Goal: Task Accomplishment & Management: Use online tool/utility

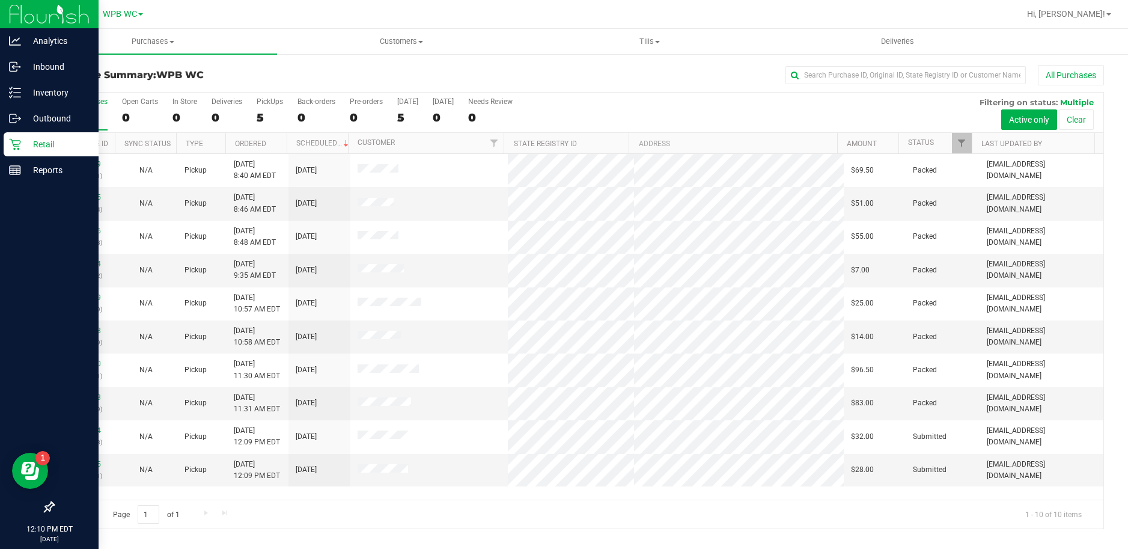
click at [22, 147] on p "Retail" at bounding box center [57, 144] width 72 height 14
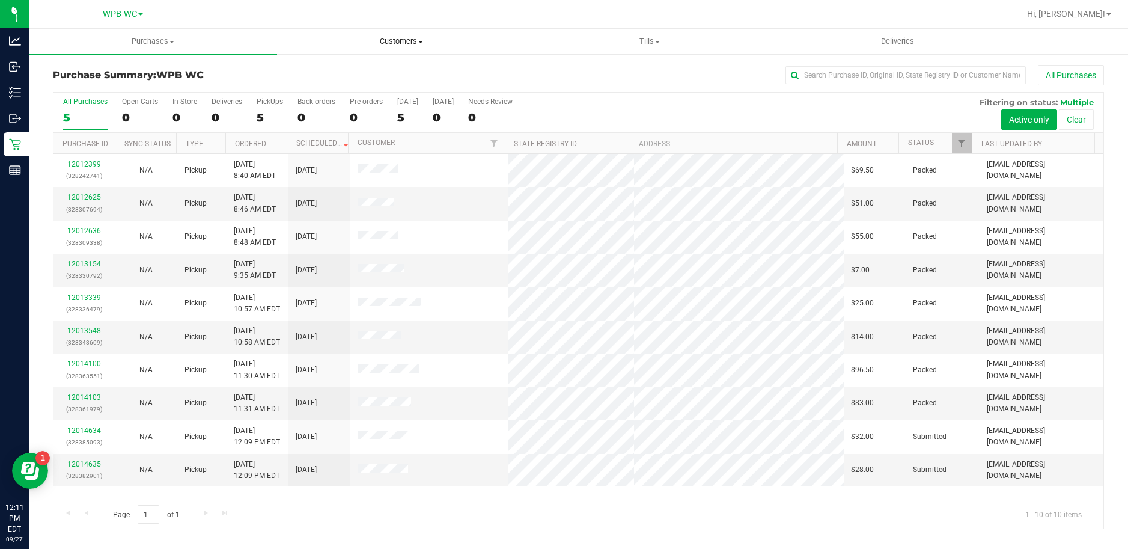
click at [420, 38] on span "Customers" at bounding box center [401, 41] width 247 height 11
click at [323, 70] on span "All customers" at bounding box center [320, 72] width 87 height 10
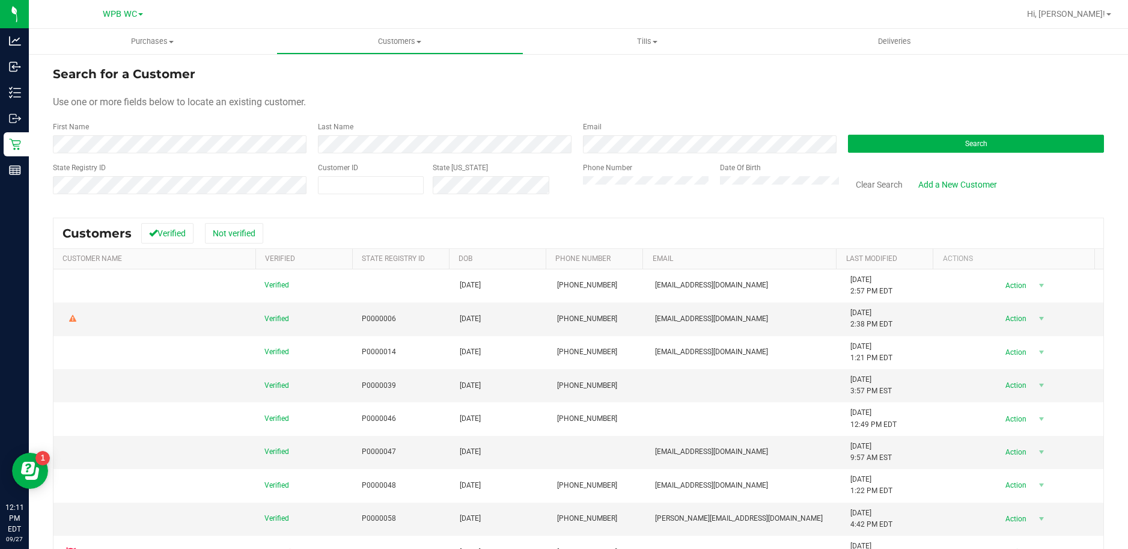
click at [139, 132] on div "First Name" at bounding box center [181, 137] width 256 height 32
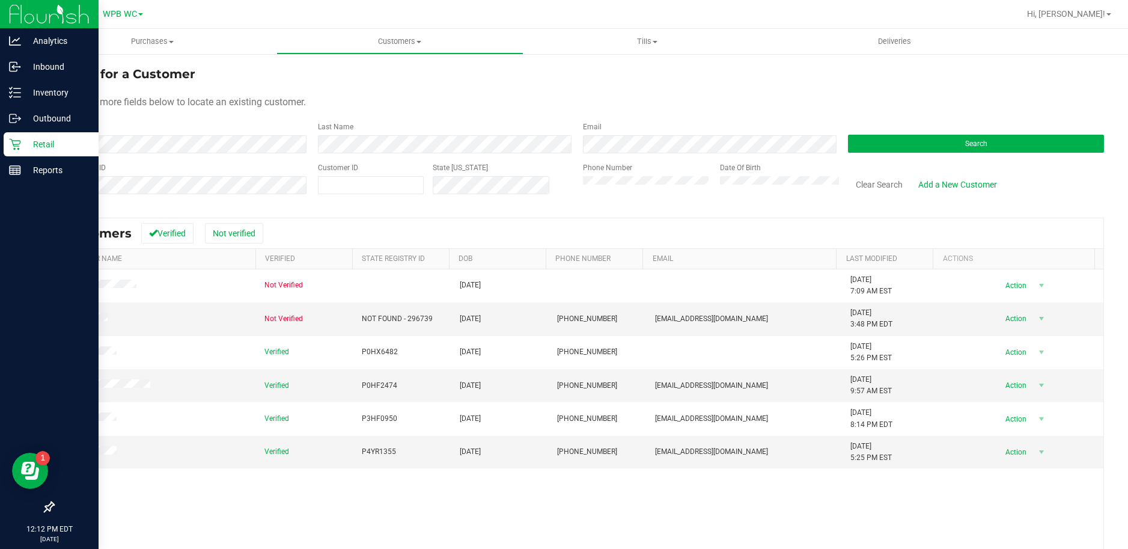
click at [26, 152] on div "Retail" at bounding box center [51, 144] width 95 height 24
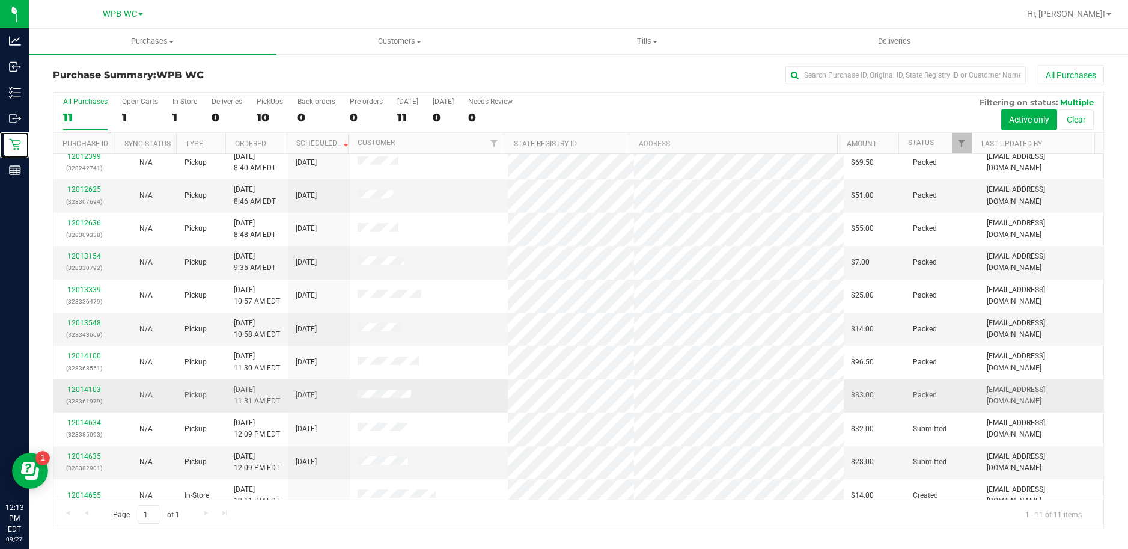
scroll to position [20, 0]
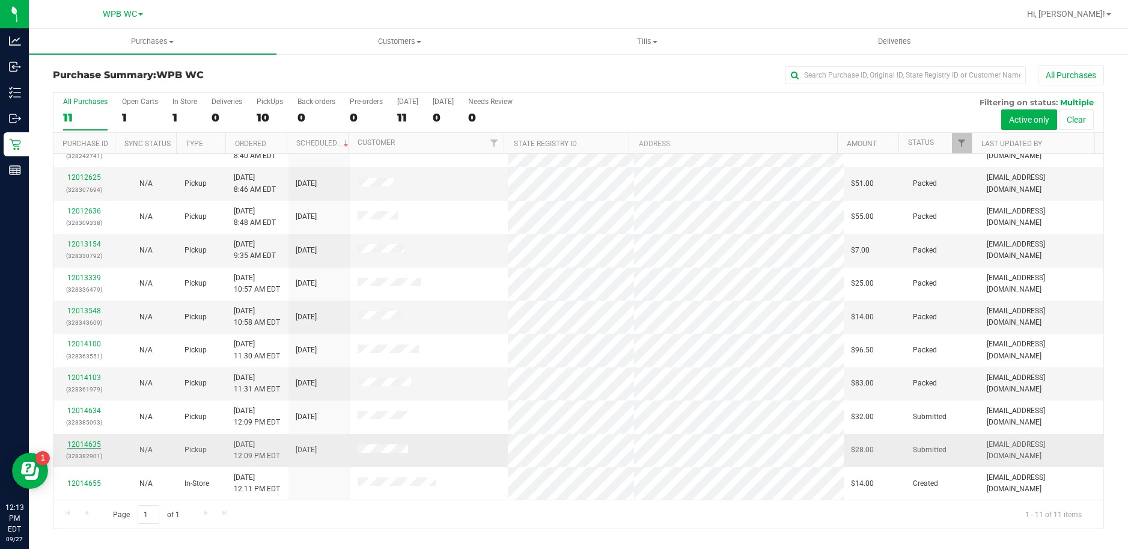
click at [90, 446] on link "12014635" at bounding box center [84, 444] width 34 height 8
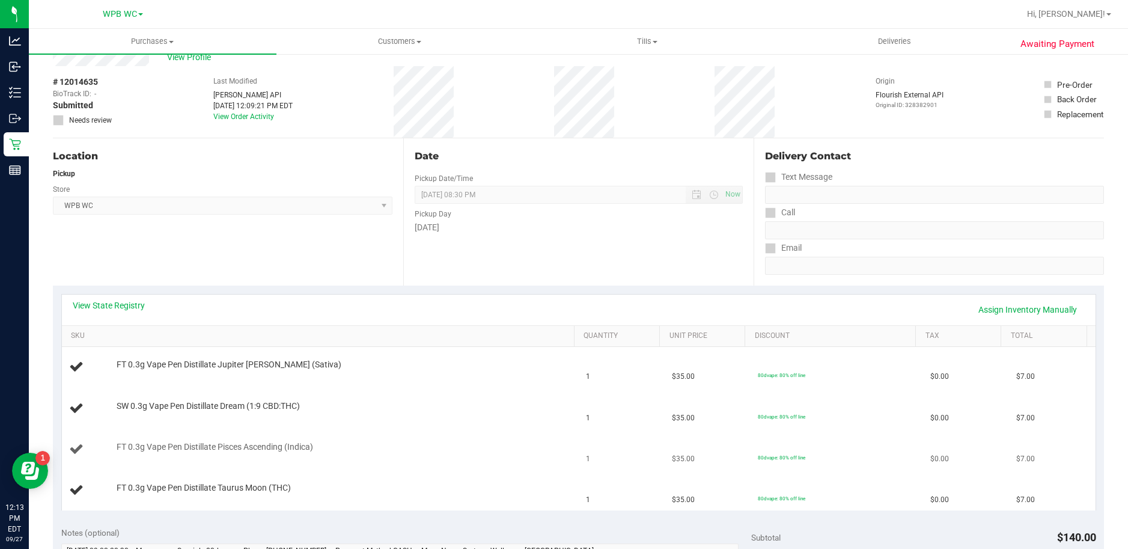
scroll to position [60, 0]
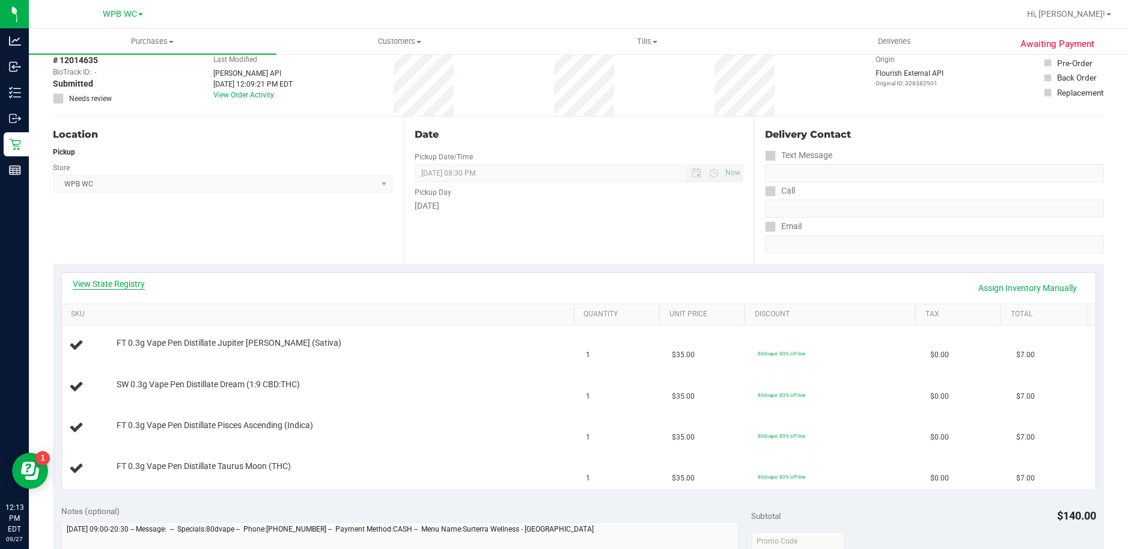
click at [112, 283] on link "View State Registry" at bounding box center [109, 284] width 72 height 12
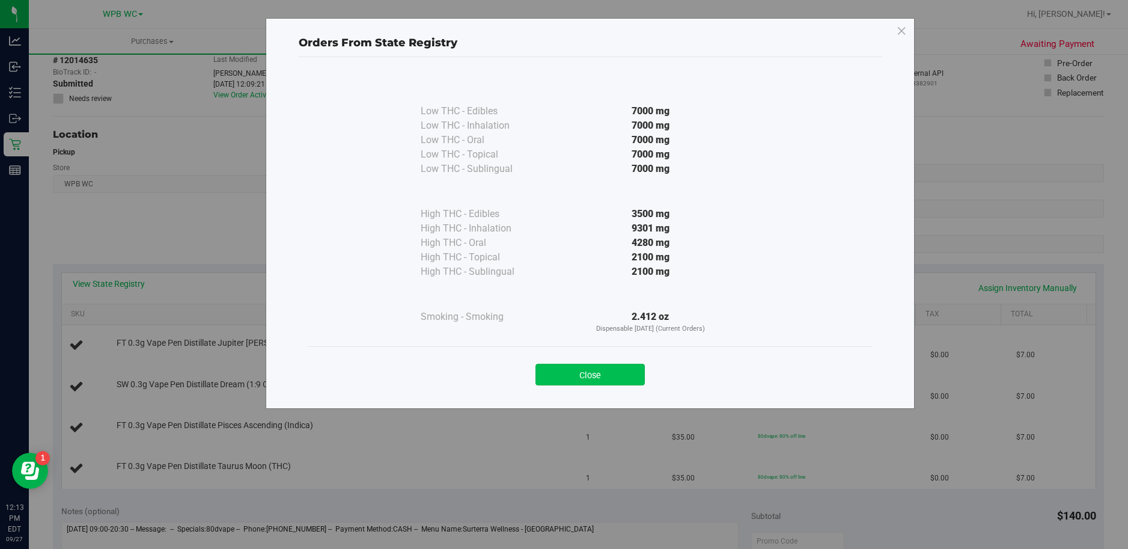
click at [598, 367] on button "Close" at bounding box center [590, 375] width 109 height 22
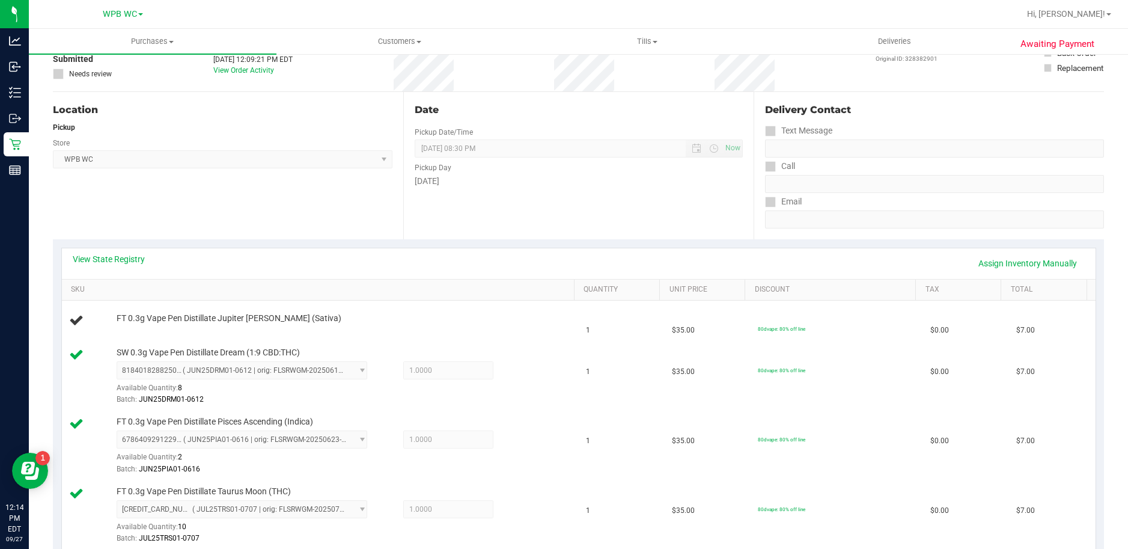
scroll to position [0, 0]
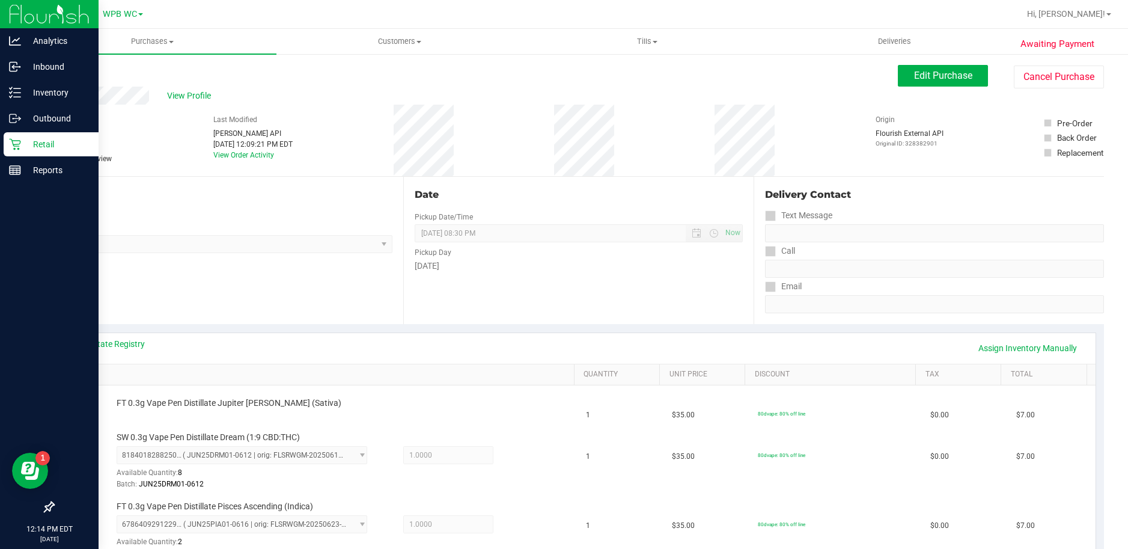
click at [22, 138] on p "Retail" at bounding box center [57, 144] width 72 height 14
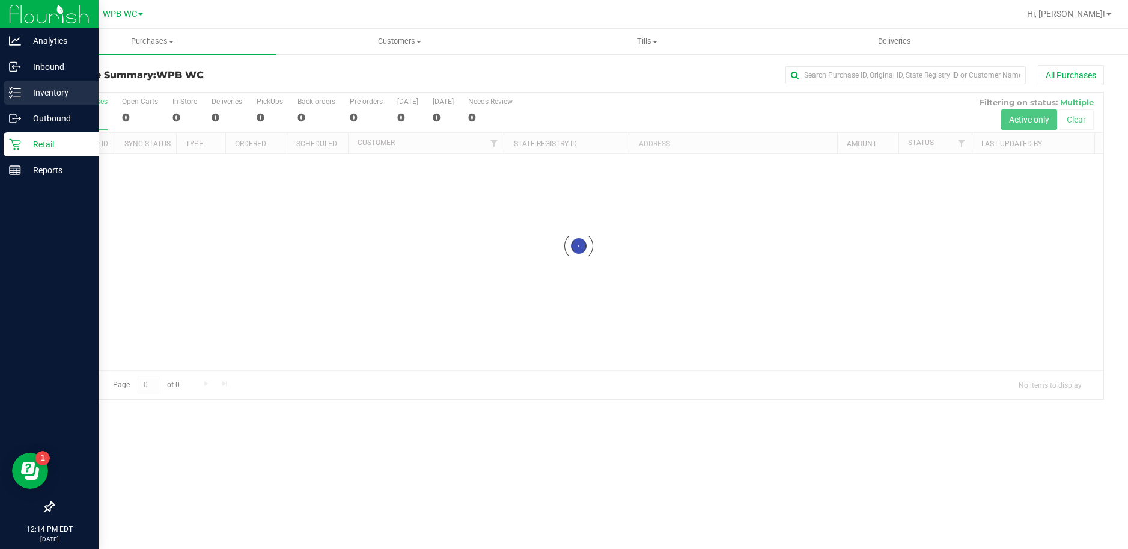
click at [43, 93] on p "Inventory" at bounding box center [57, 92] width 72 height 14
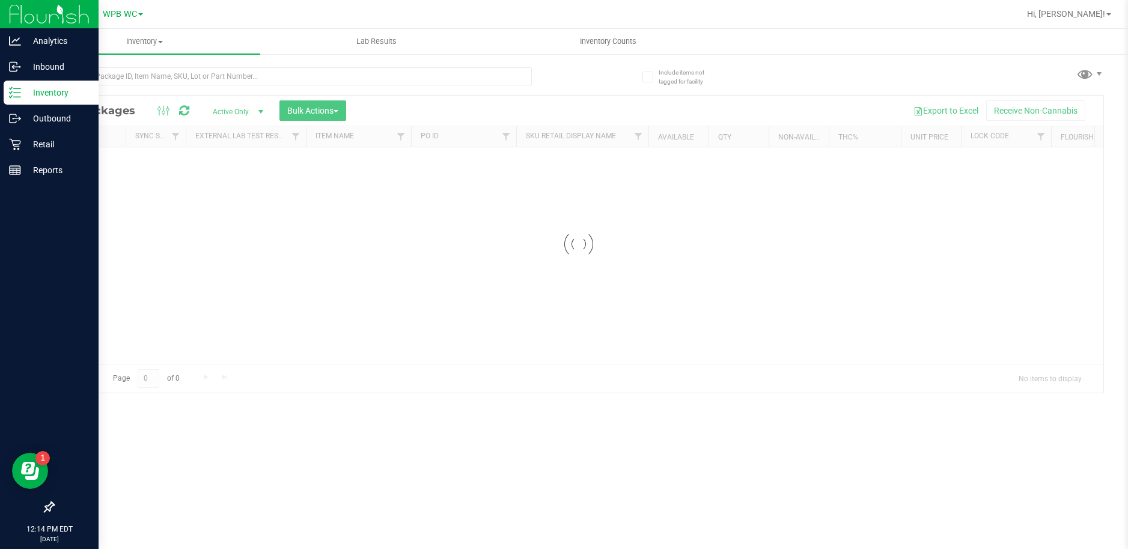
click at [46, 93] on p "Inventory" at bounding box center [57, 92] width 72 height 14
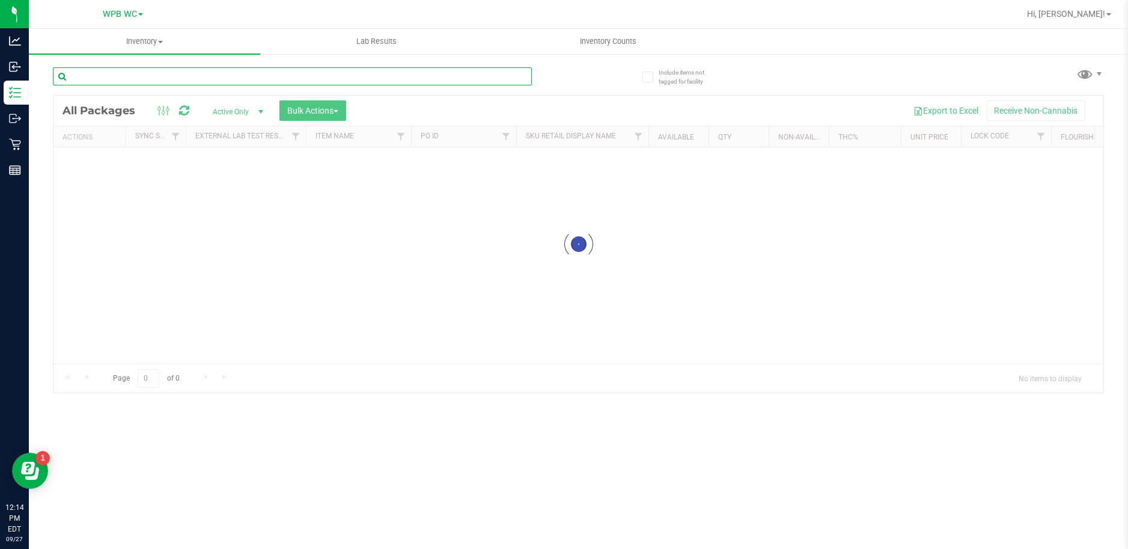
click at [118, 73] on div "Inventory All packages All inventory Waste log Create inventory Lab Results Inv…" at bounding box center [578, 289] width 1099 height 520
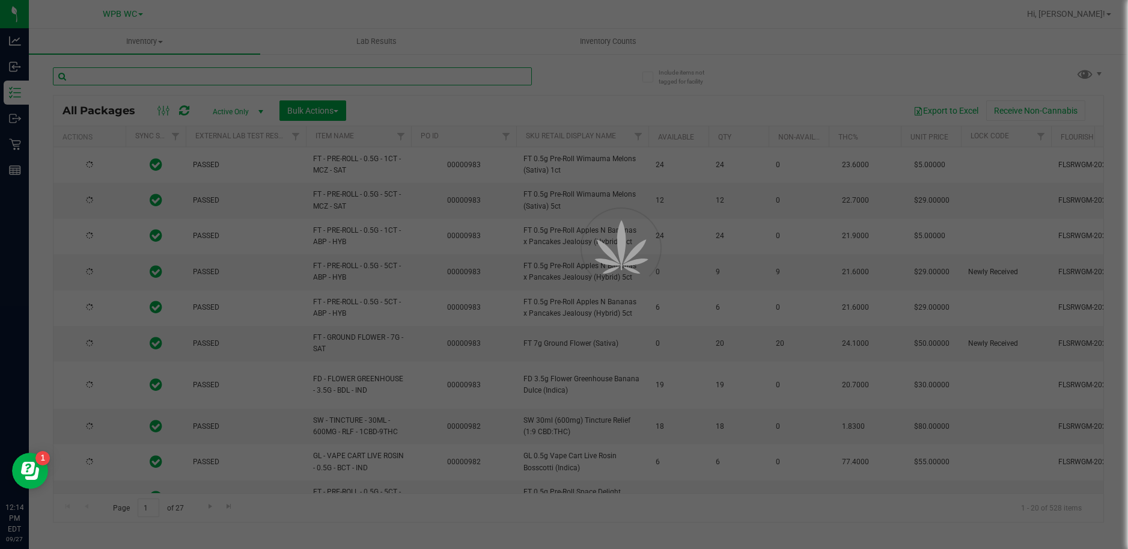
type input "[DATE]"
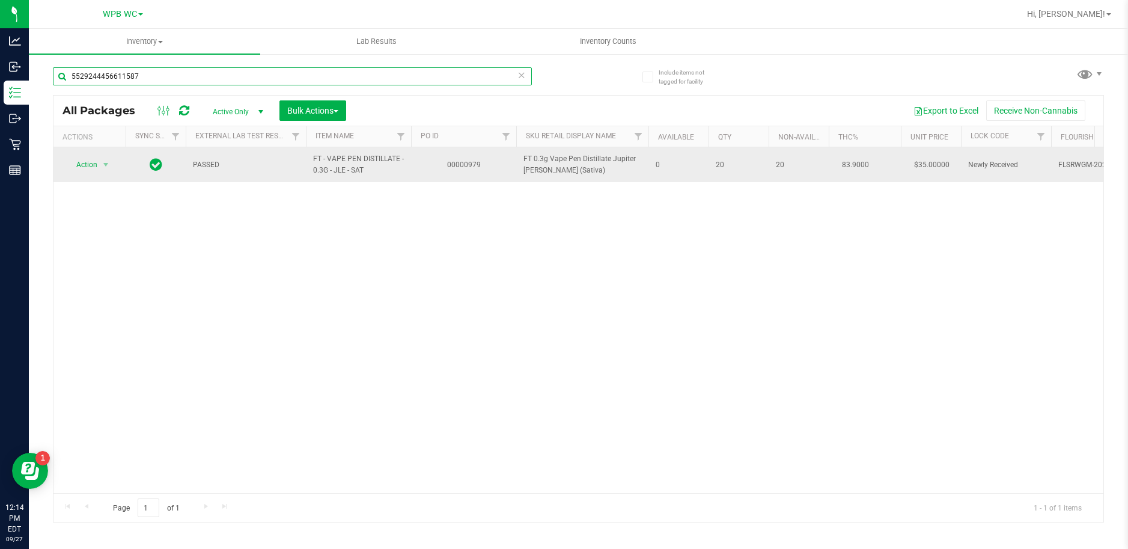
type input "5529244456611587"
click at [99, 162] on span "select" at bounding box center [106, 164] width 15 height 17
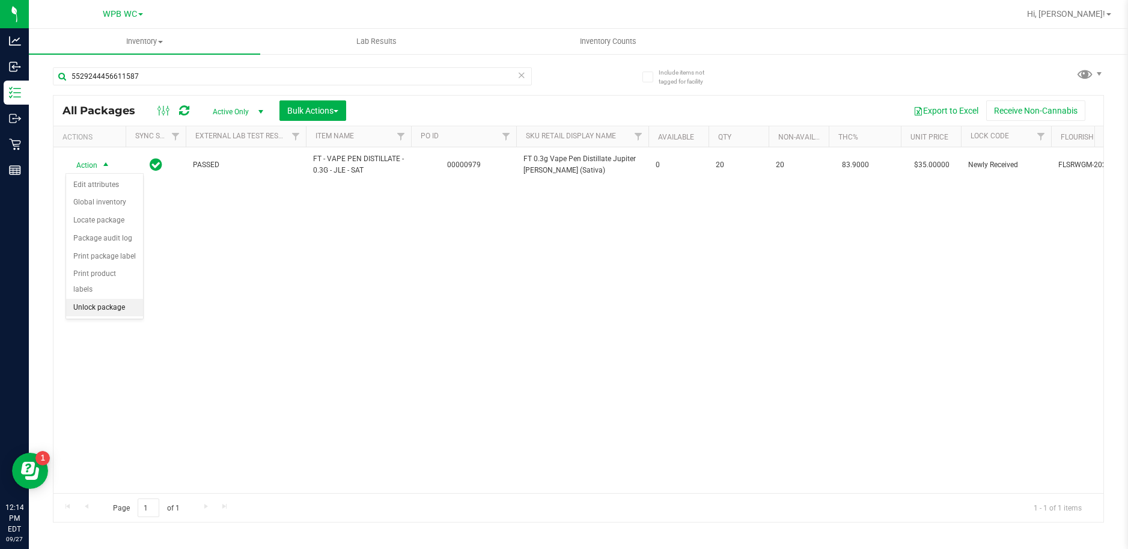
click at [100, 299] on li "Unlock package" at bounding box center [104, 308] width 77 height 18
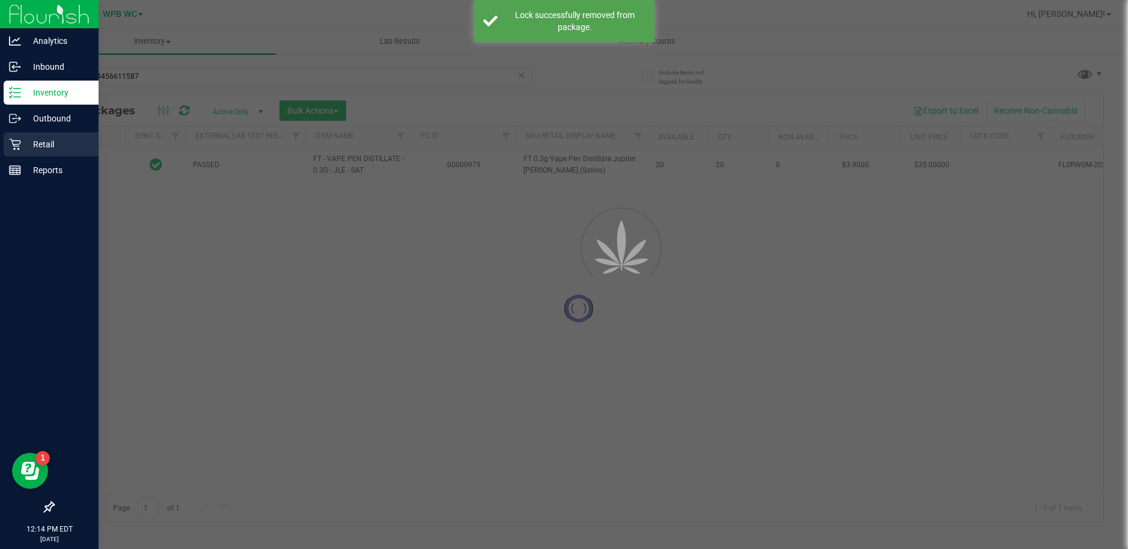
click at [33, 143] on p "Retail" at bounding box center [57, 144] width 72 height 14
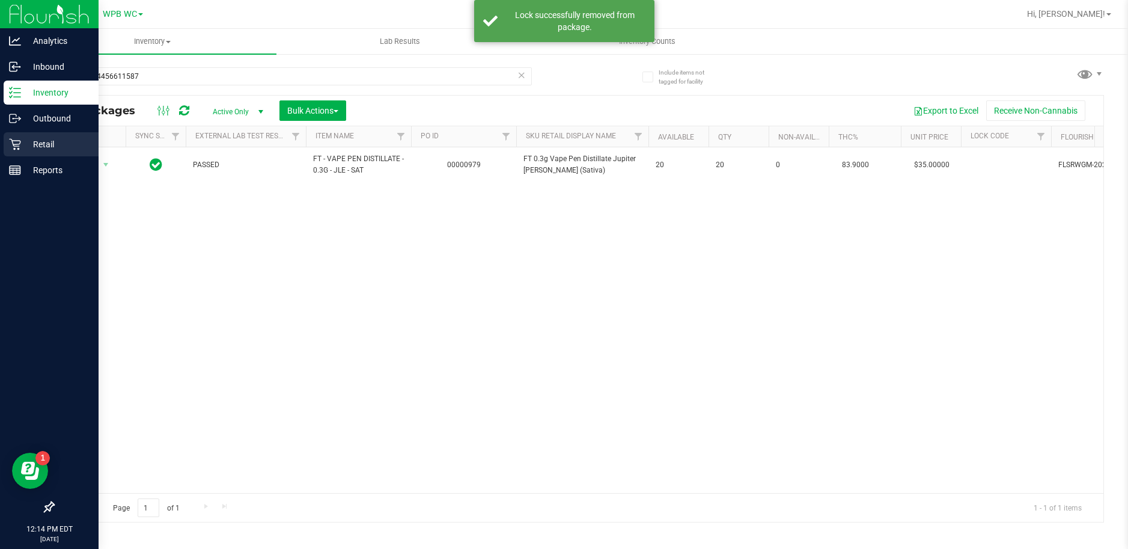
click at [33, 143] on p "Retail" at bounding box center [57, 144] width 72 height 14
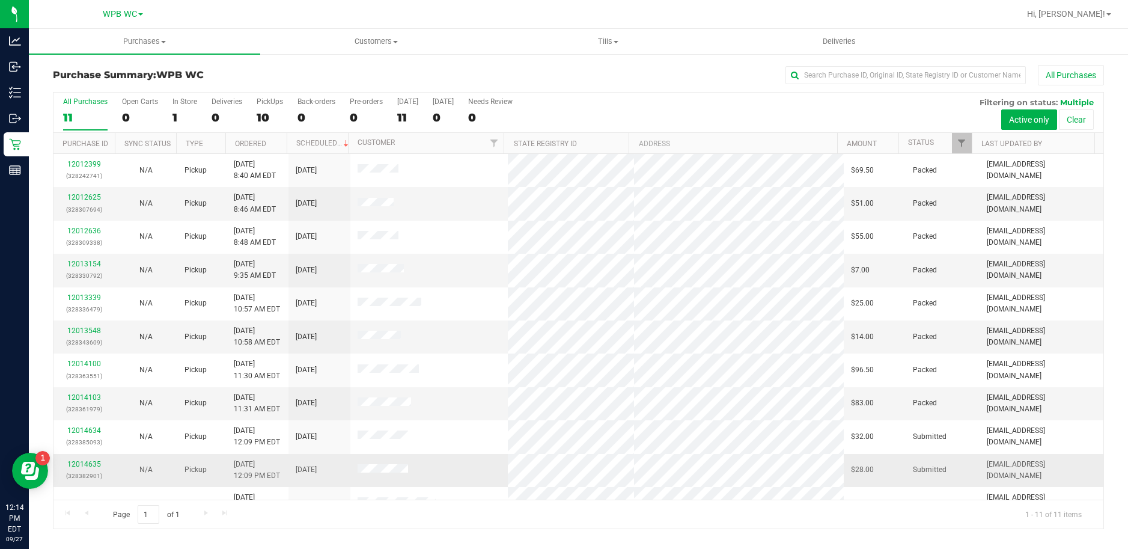
click at [102, 462] on div "12014635 (328382901)" at bounding box center [84, 470] width 47 height 23
click at [87, 462] on link "12014635" at bounding box center [84, 464] width 34 height 8
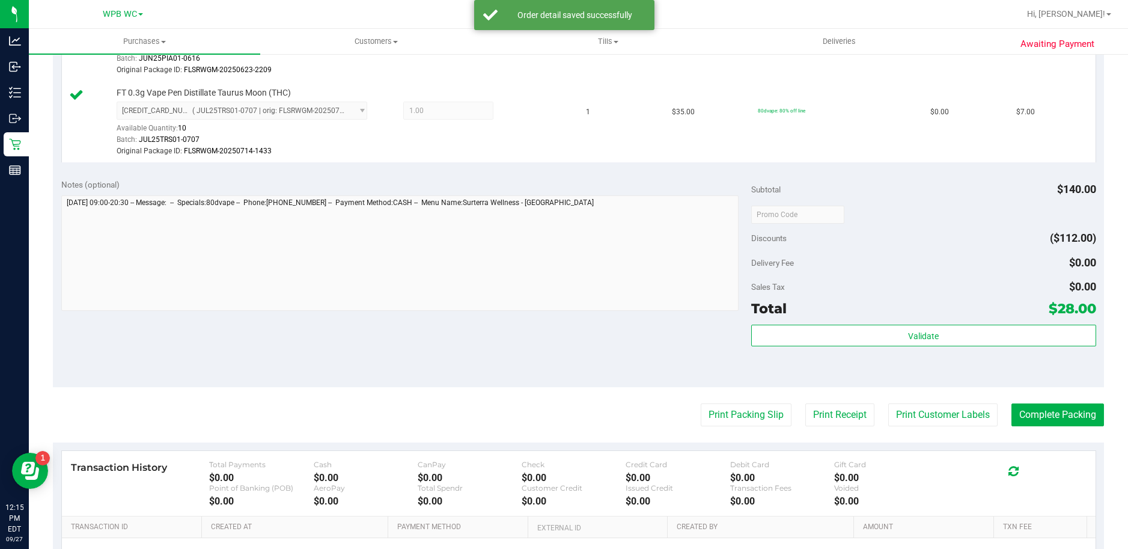
scroll to position [541, 0]
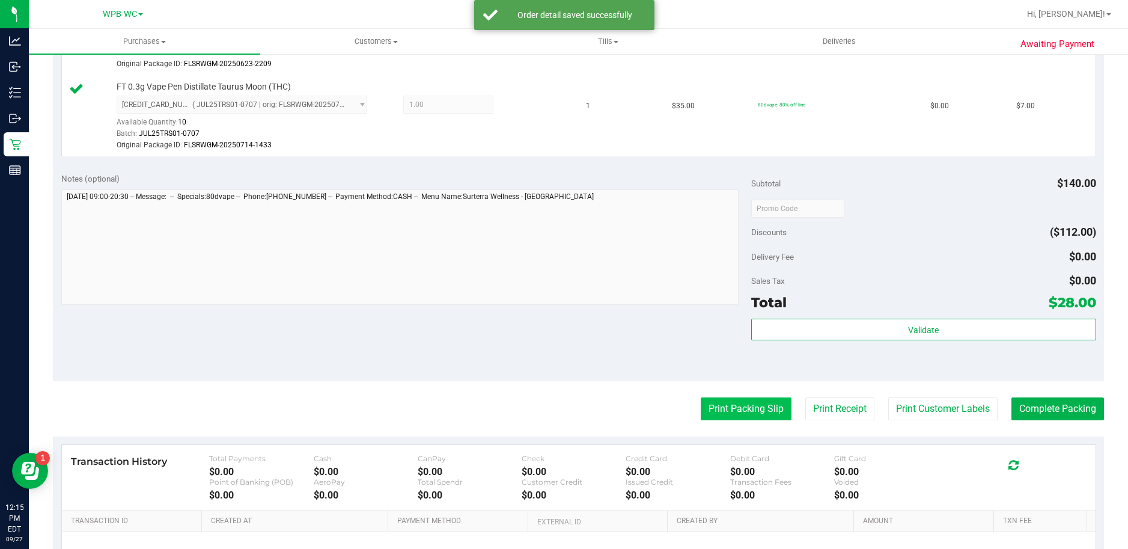
click at [740, 410] on button "Print Packing Slip" at bounding box center [746, 408] width 91 height 23
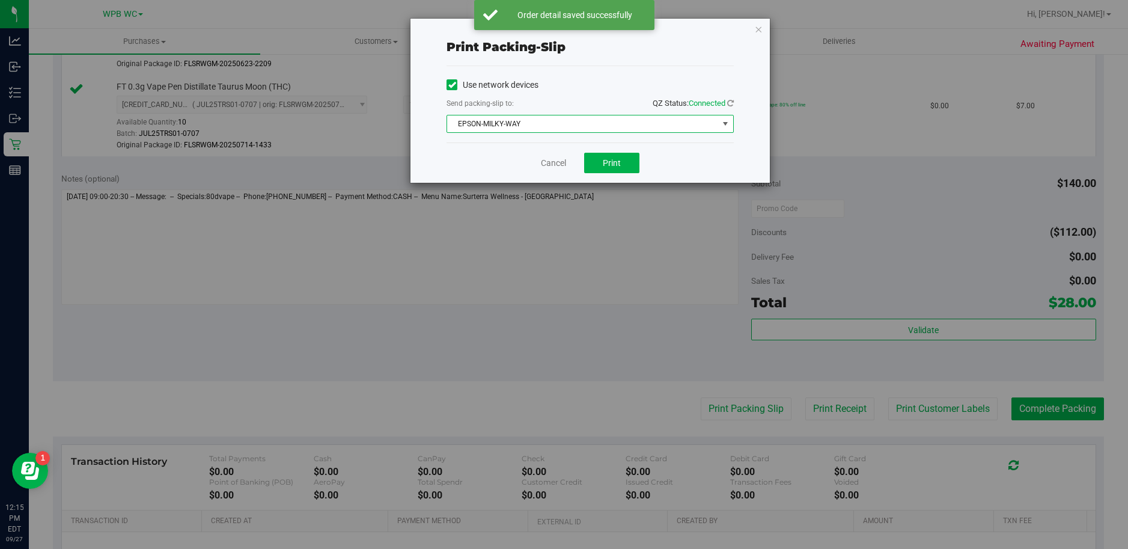
click at [558, 120] on span "EPSON-MILKY-WAY" at bounding box center [582, 123] width 271 height 17
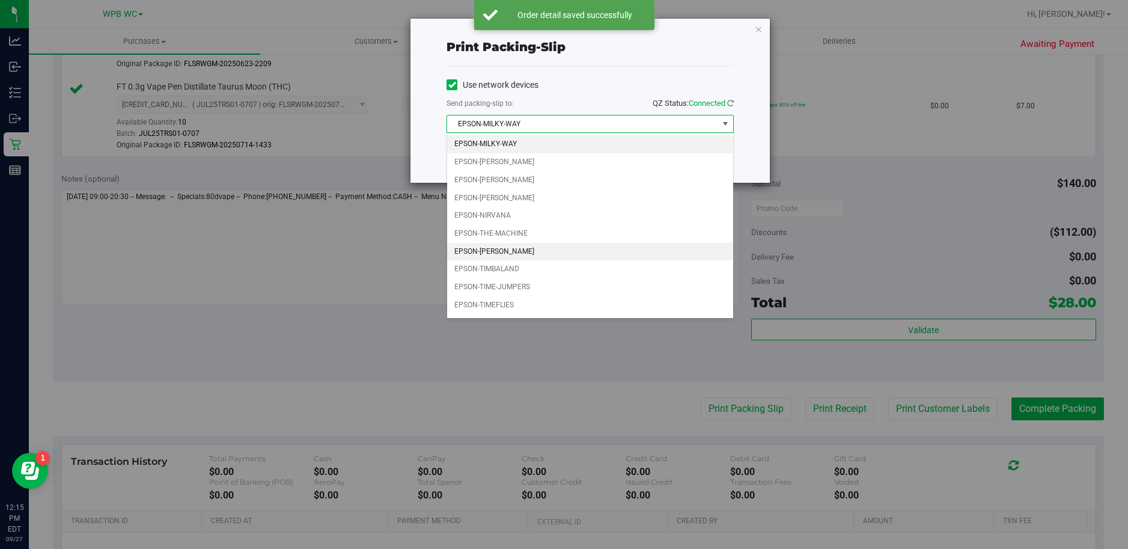
click at [514, 255] on li "EPSON-[PERSON_NAME]" at bounding box center [590, 252] width 286 height 18
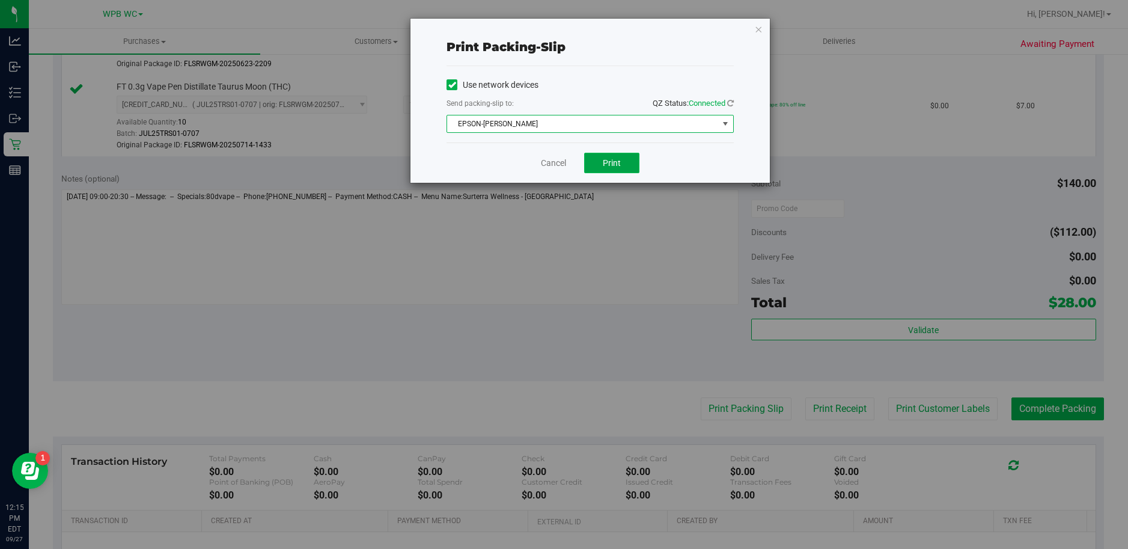
click at [615, 159] on span "Print" at bounding box center [612, 163] width 18 height 10
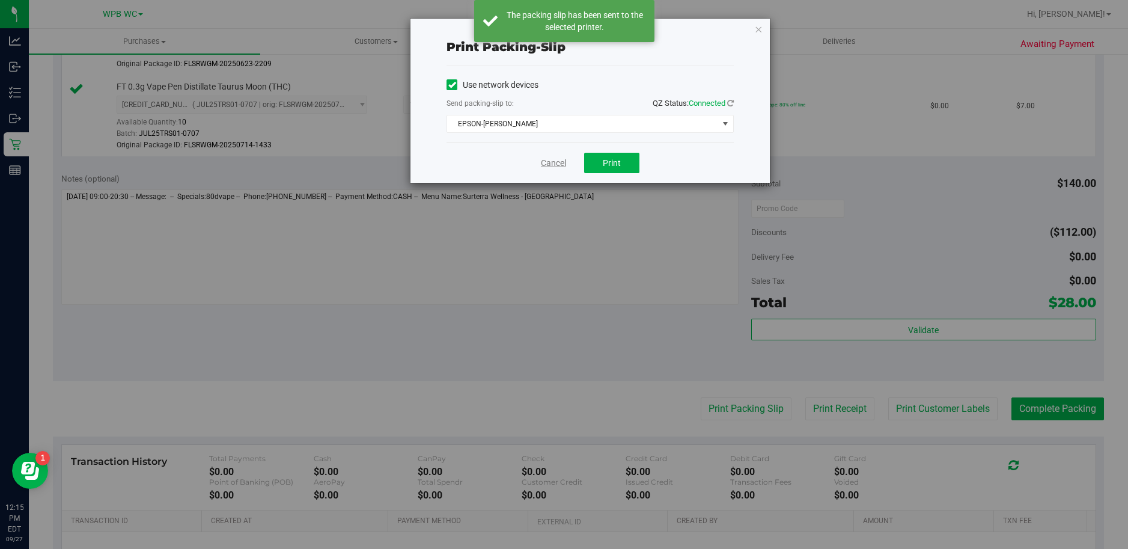
click at [560, 163] on link "Cancel" at bounding box center [553, 163] width 25 height 13
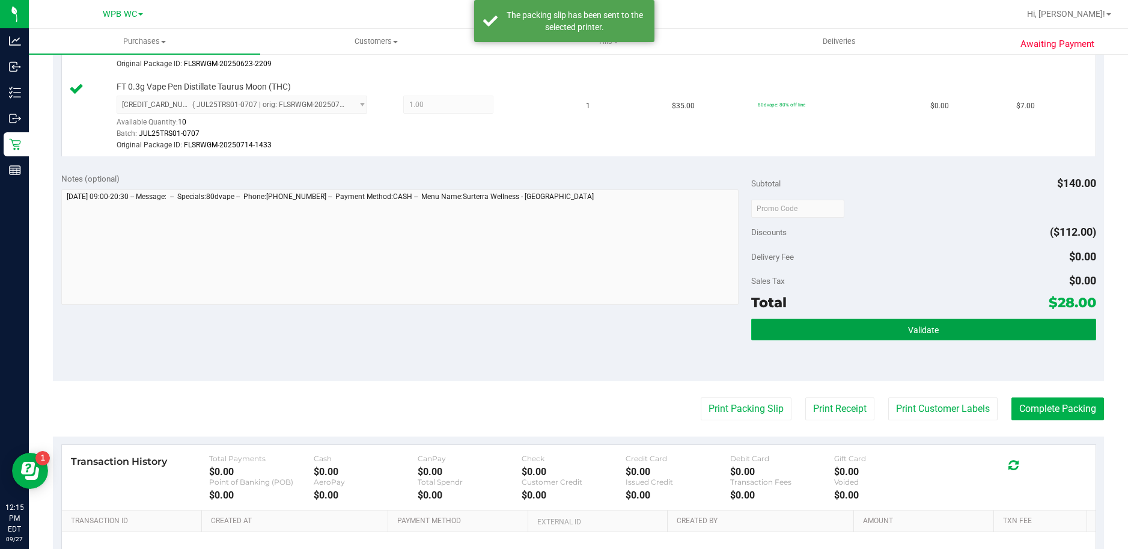
click at [944, 326] on button "Validate" at bounding box center [923, 330] width 345 height 22
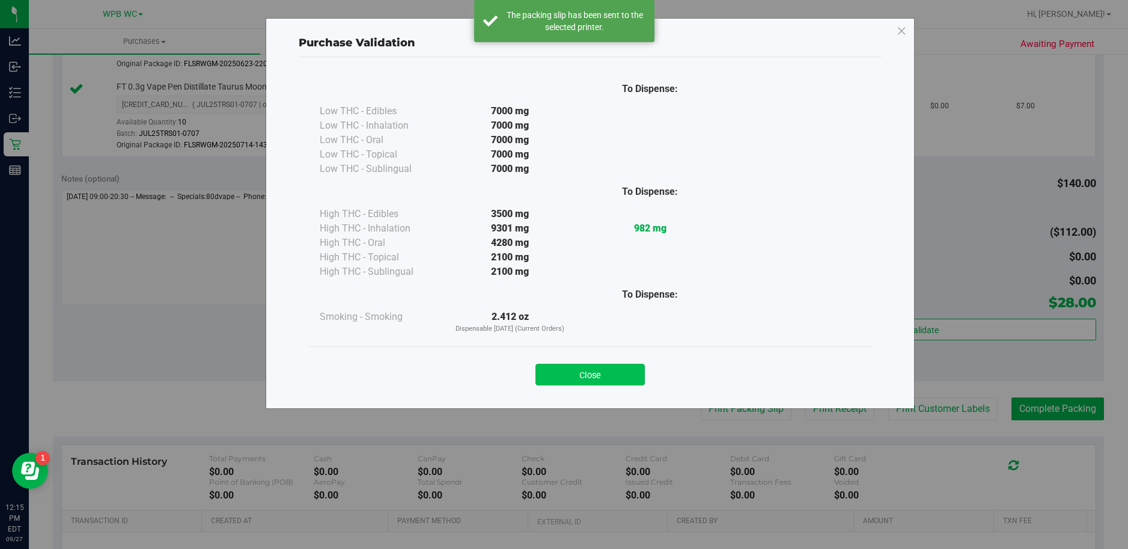
click at [607, 370] on button "Close" at bounding box center [590, 375] width 109 height 22
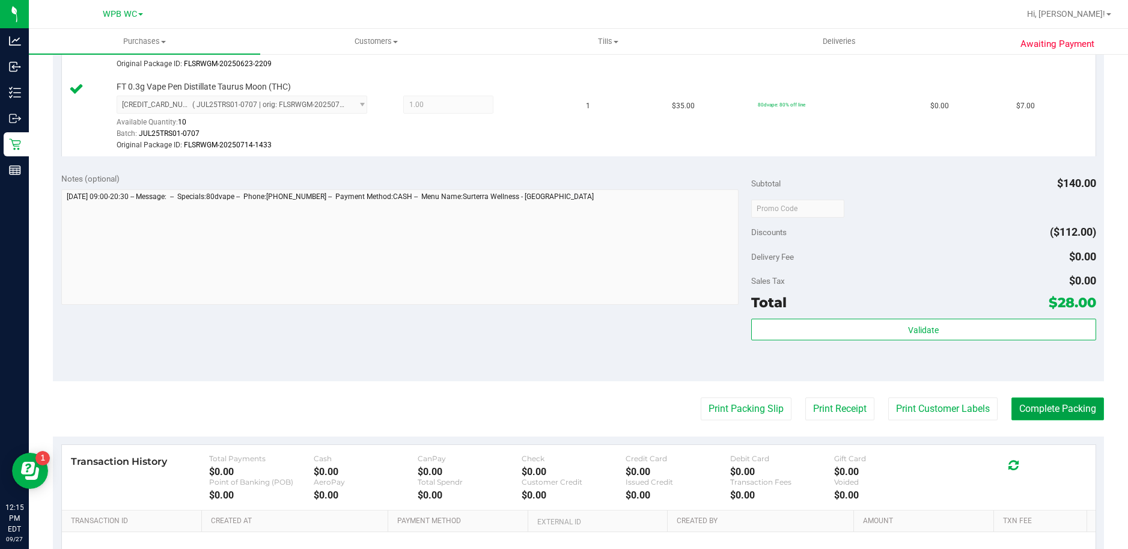
click at [1030, 400] on button "Complete Packing" at bounding box center [1058, 408] width 93 height 23
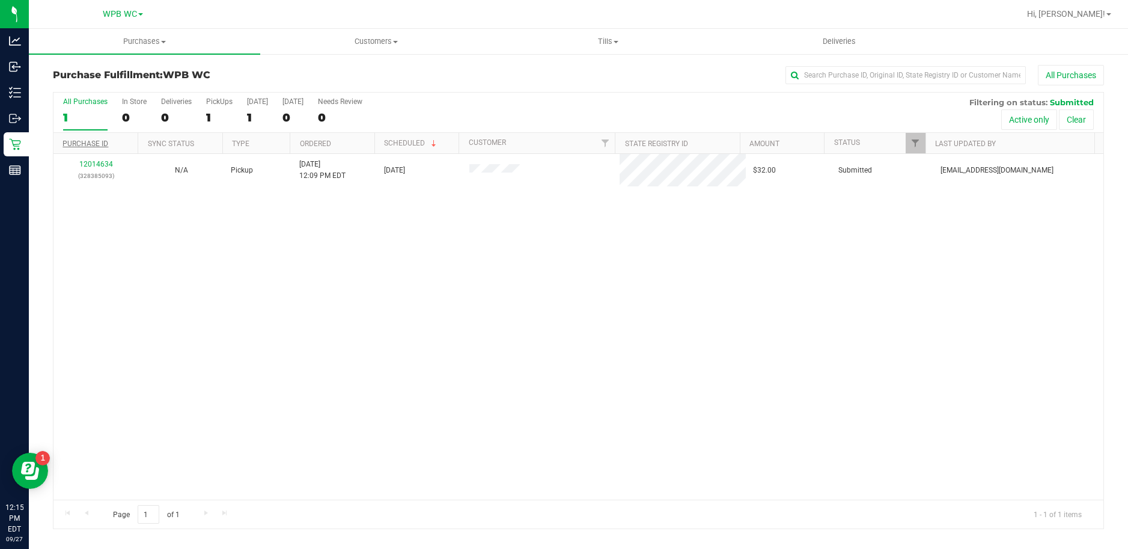
drag, startPoint x: 228, startPoint y: 216, endPoint x: 99, endPoint y: 146, distance: 146.3
click at [210, 210] on div "12014634 (328385093) N/A Pickup [DATE] 12:09 PM EDT 9/27/2025 $32.00 Submitted …" at bounding box center [578, 327] width 1050 height 346
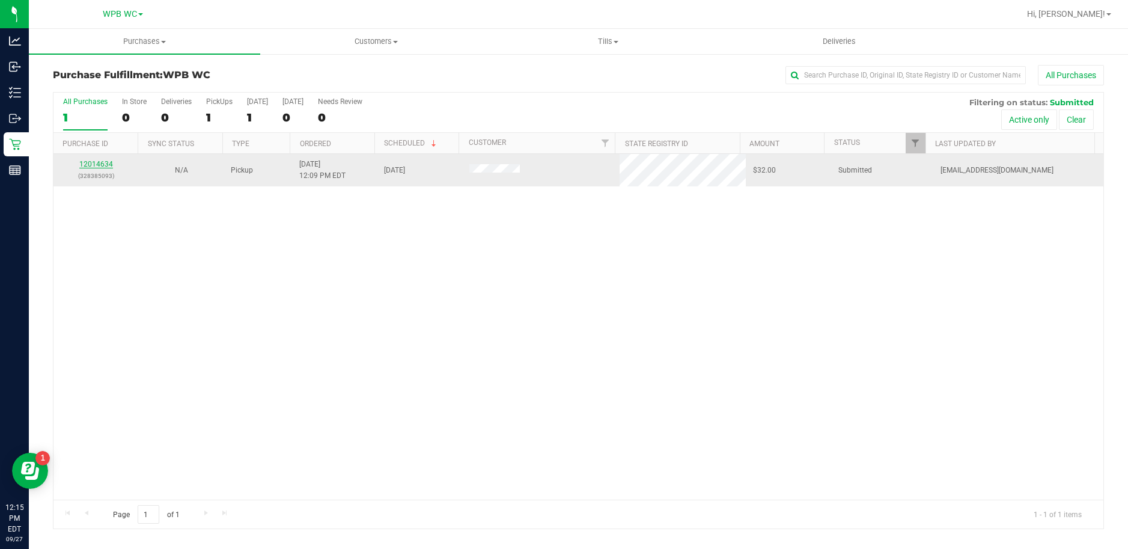
click at [97, 162] on link "12014634" at bounding box center [96, 164] width 34 height 8
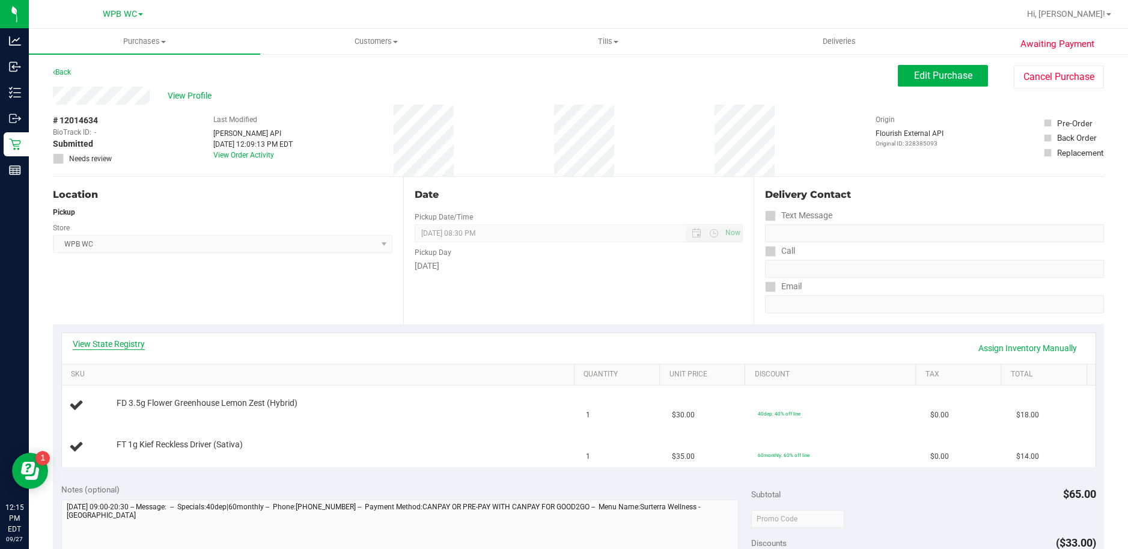
click at [99, 346] on link "View State Registry" at bounding box center [109, 344] width 72 height 12
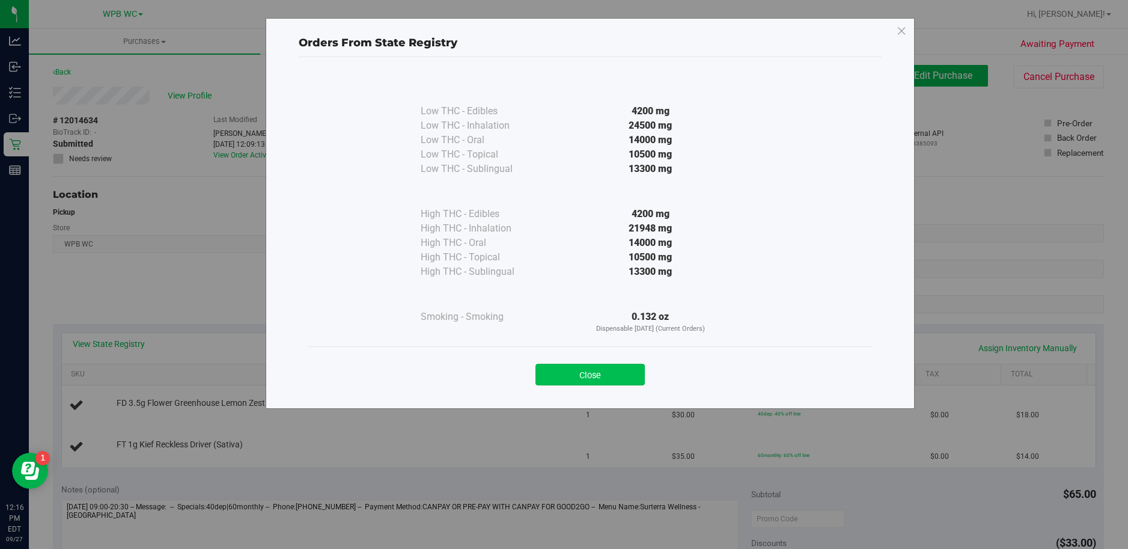
click at [567, 384] on button "Close" at bounding box center [590, 375] width 109 height 22
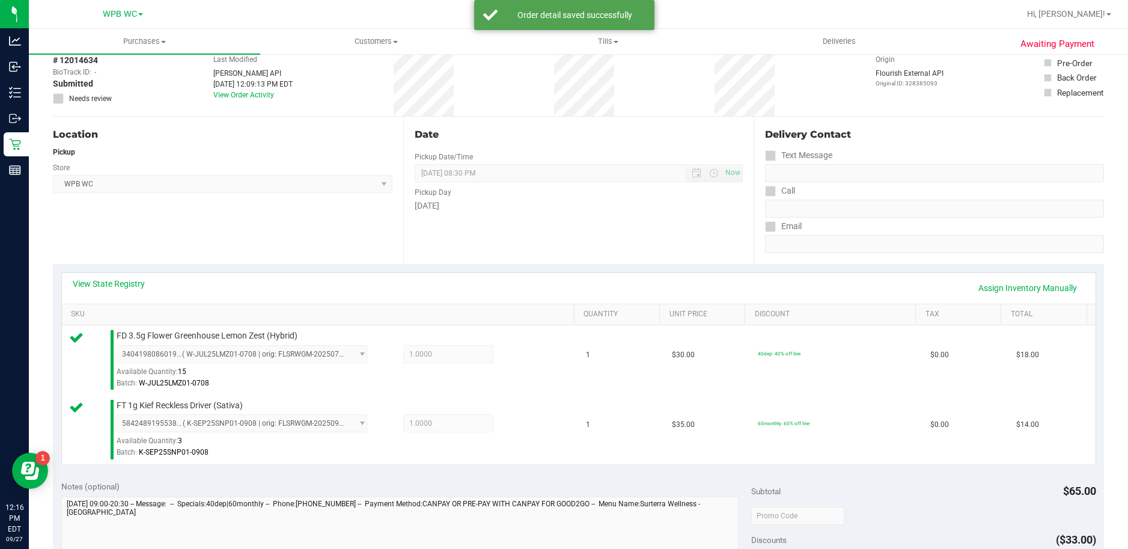
scroll to position [504, 0]
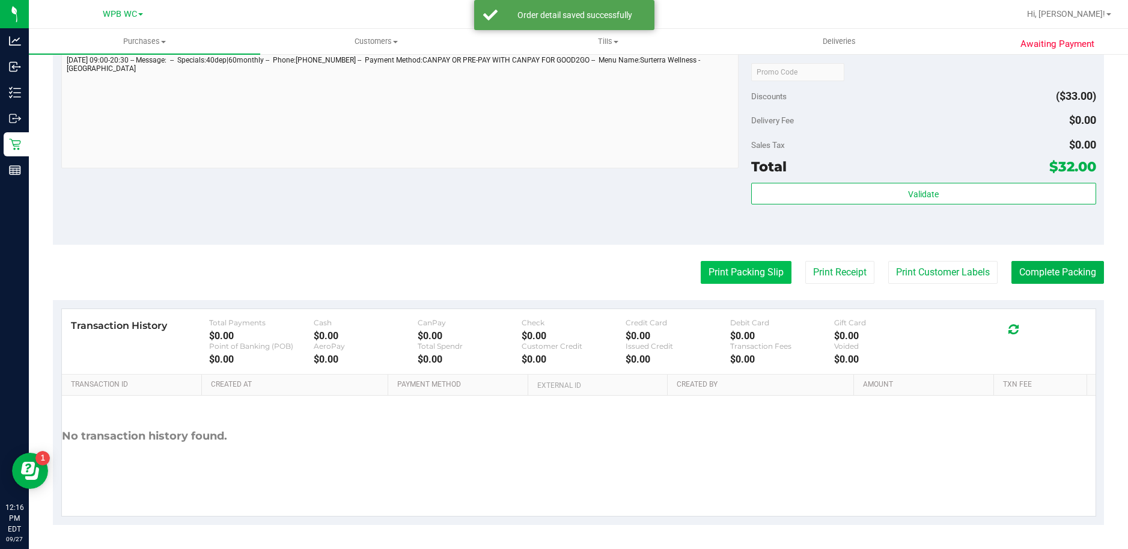
click at [739, 277] on button "Print Packing Slip" at bounding box center [746, 272] width 91 height 23
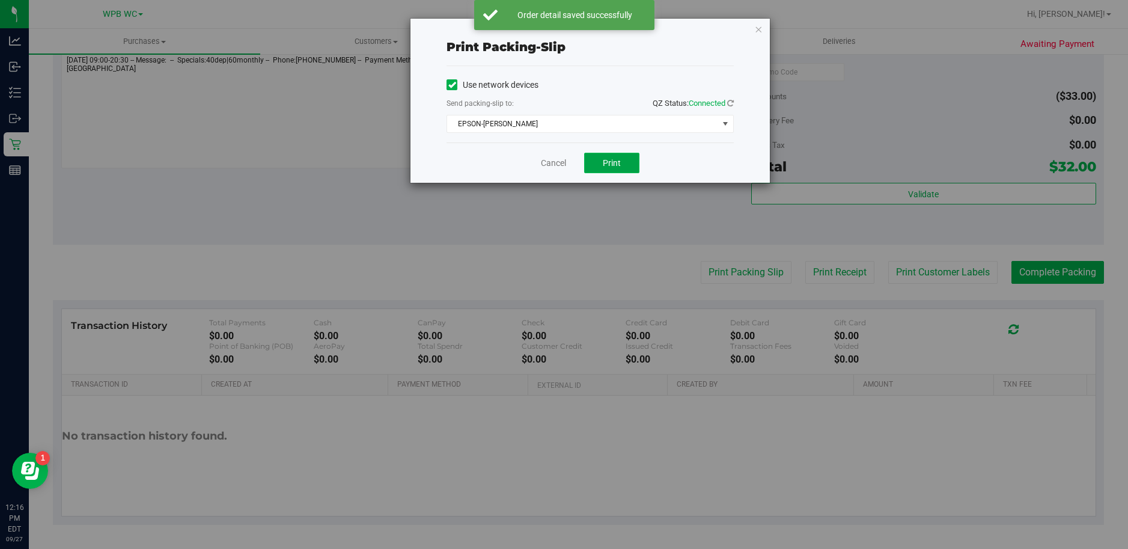
click at [586, 160] on button "Print" at bounding box center [611, 163] width 55 height 20
drag, startPoint x: 550, startPoint y: 167, endPoint x: 643, endPoint y: 197, distance: 97.1
click at [549, 168] on link "Cancel" at bounding box center [553, 163] width 25 height 13
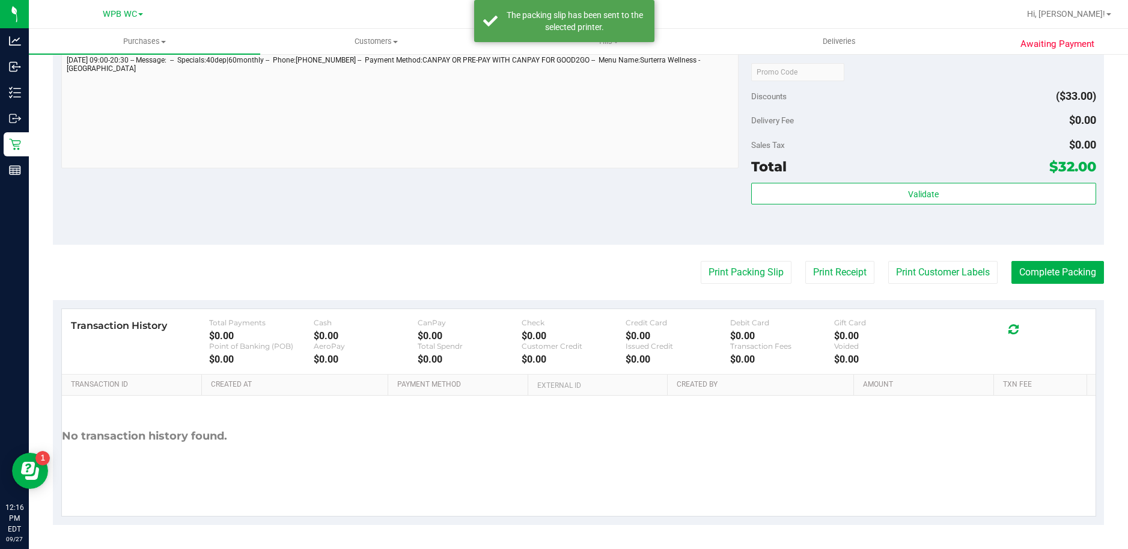
click at [856, 214] on div "Validate" at bounding box center [923, 210] width 345 height 54
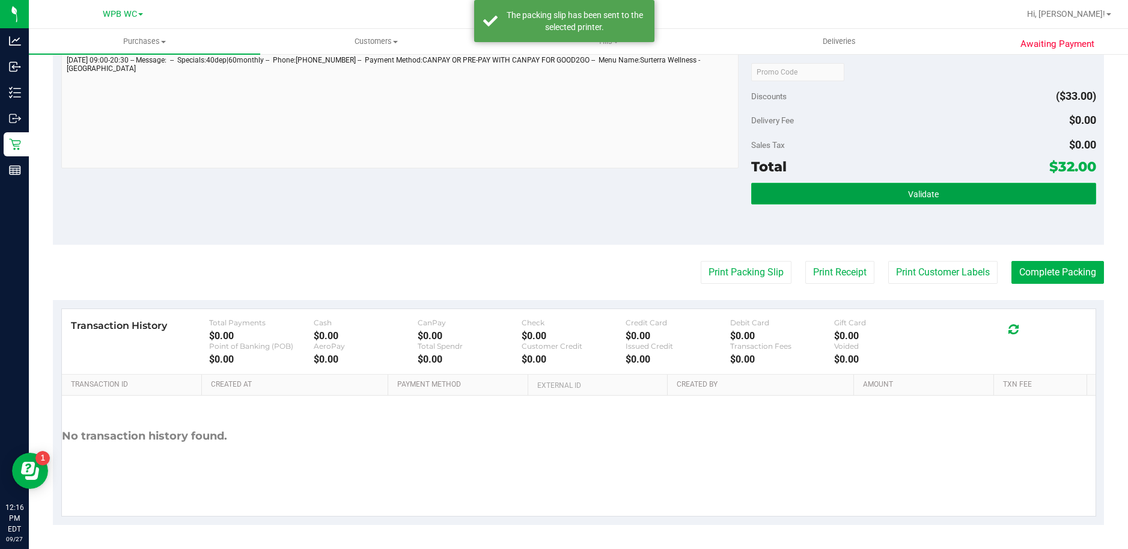
click at [879, 191] on button "Validate" at bounding box center [923, 194] width 345 height 22
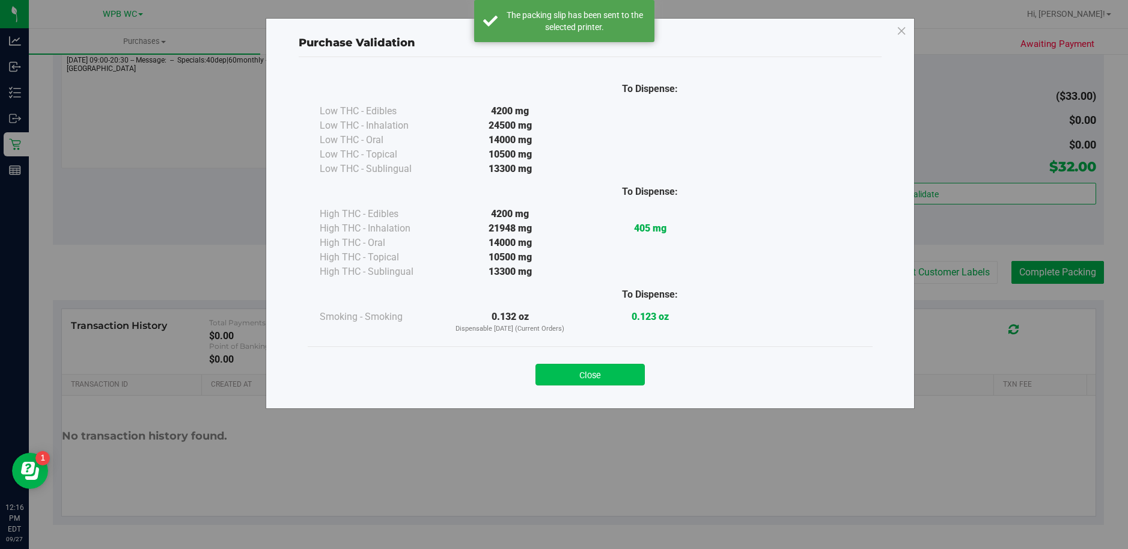
click at [610, 376] on button "Close" at bounding box center [590, 375] width 109 height 22
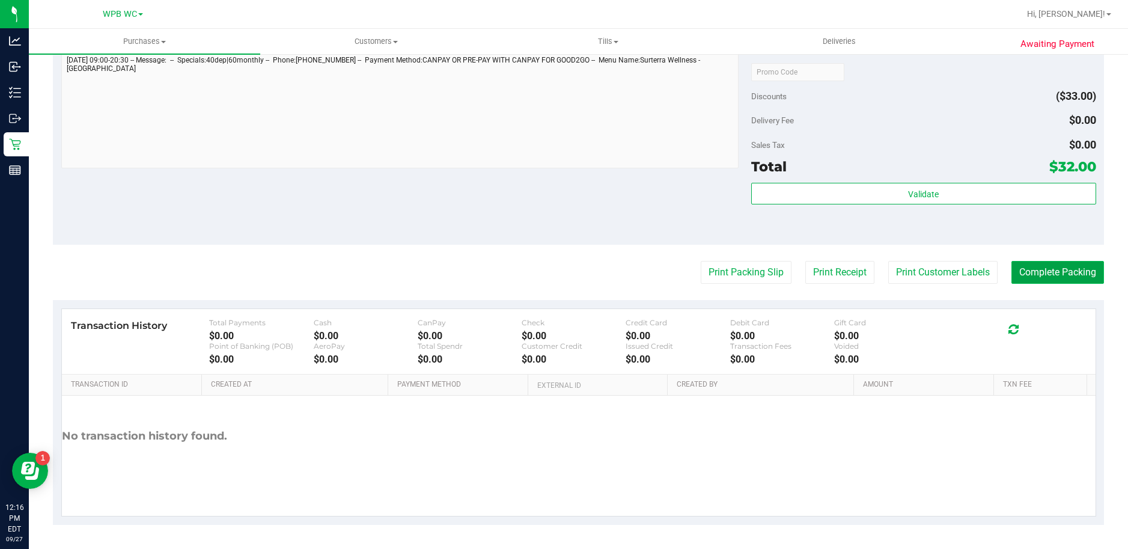
click at [1082, 264] on button "Complete Packing" at bounding box center [1058, 272] width 93 height 23
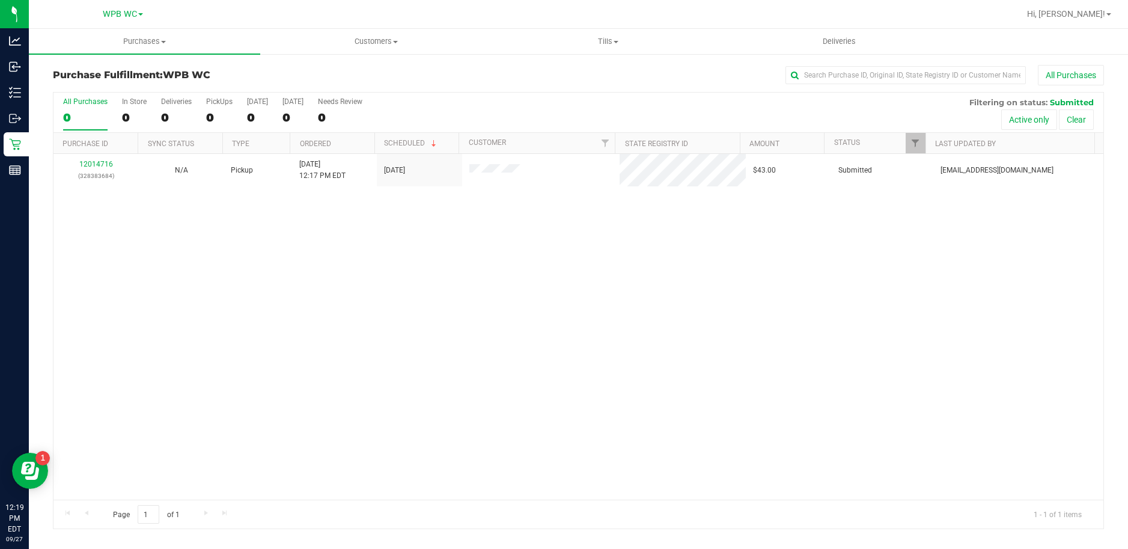
click at [335, 329] on div "12014716 (328383684) N/A Pickup [DATE] 12:17 PM EDT 9/27/2025 $43.00 Submitted …" at bounding box center [578, 327] width 1050 height 346
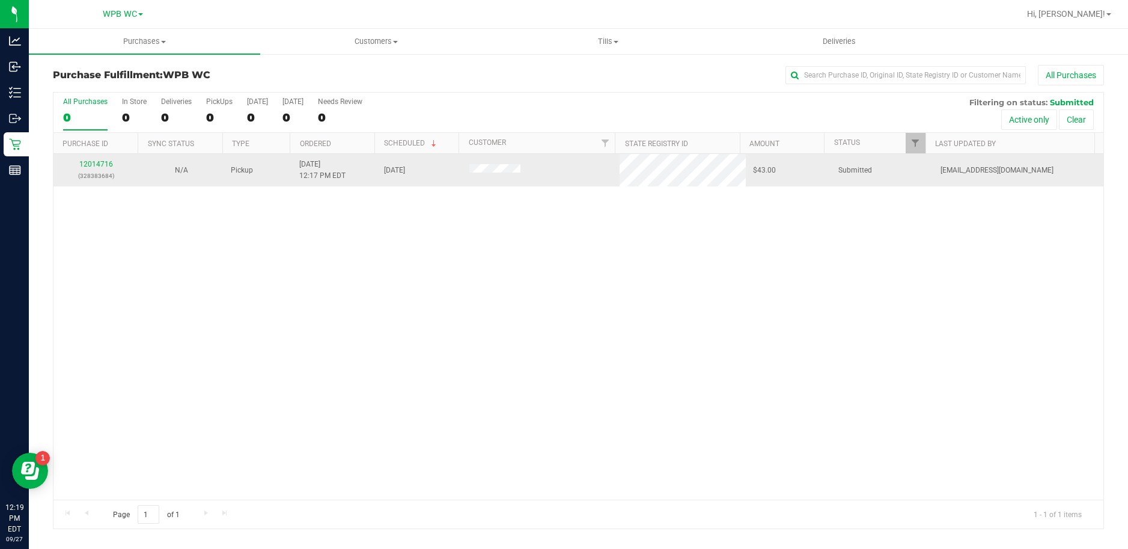
click at [93, 157] on td "12014716 (328383684)" at bounding box center [95, 170] width 85 height 32
click at [98, 164] on link "12014716" at bounding box center [96, 164] width 34 height 8
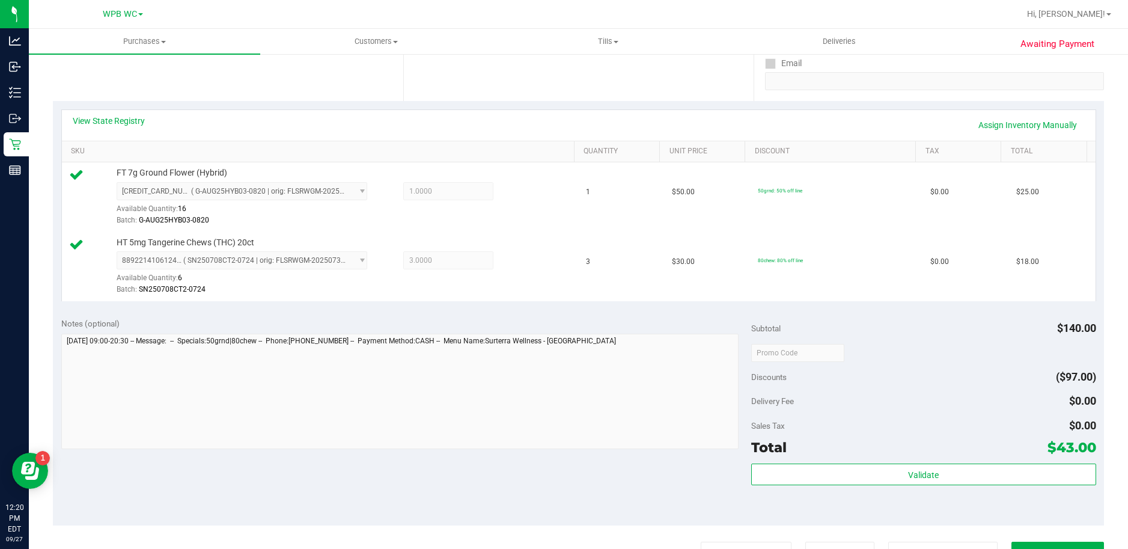
scroll to position [361, 0]
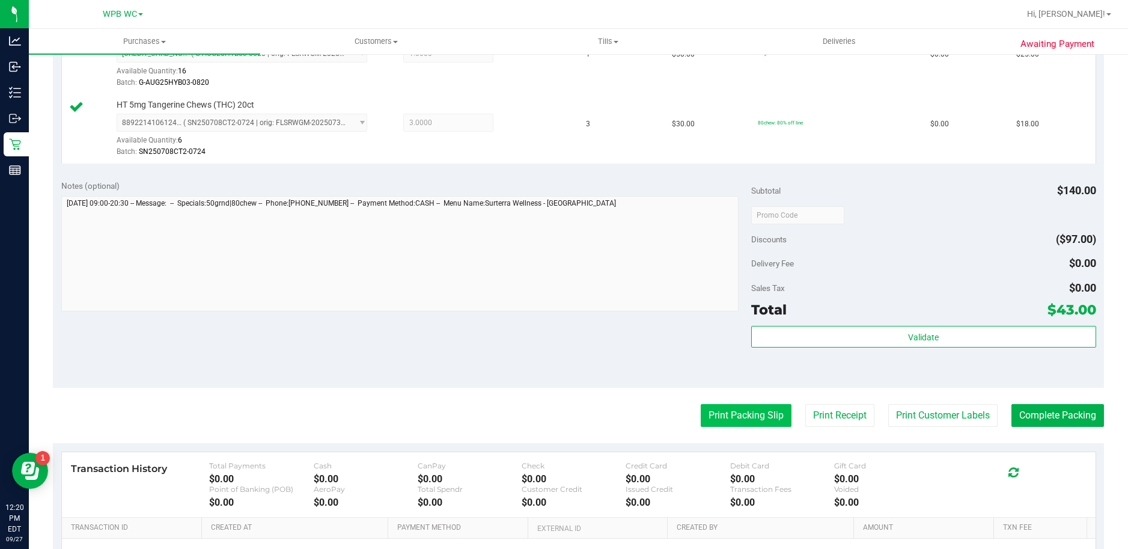
click at [760, 417] on button "Print Packing Slip" at bounding box center [746, 415] width 91 height 23
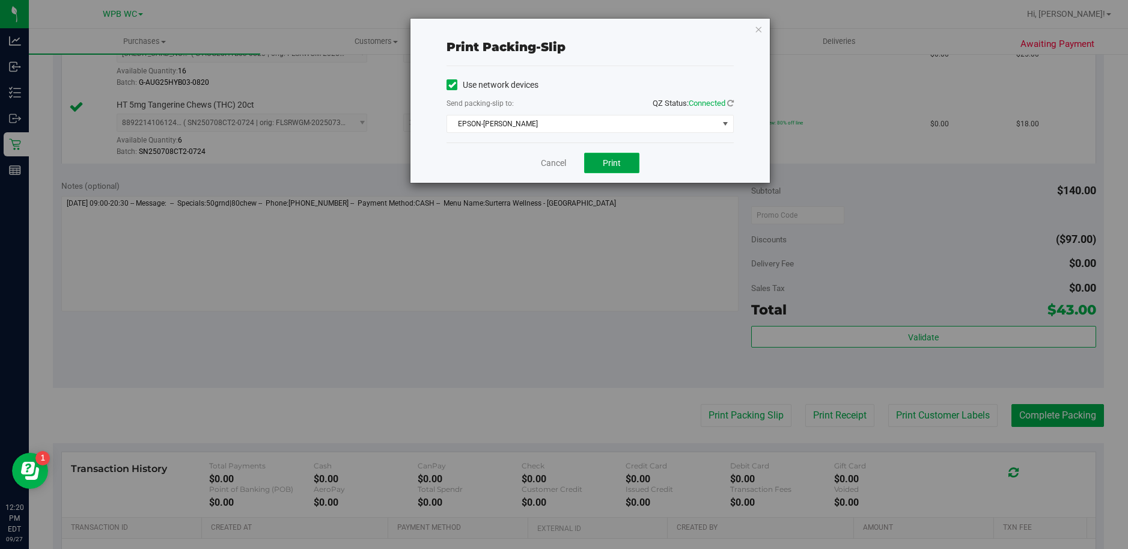
click at [628, 168] on button "Print" at bounding box center [611, 163] width 55 height 20
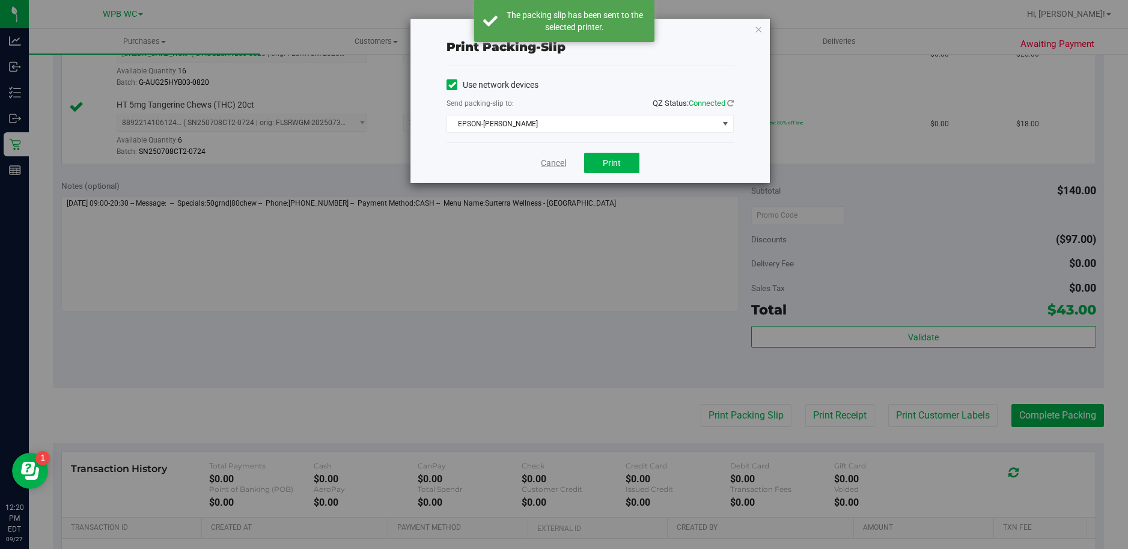
click at [560, 164] on link "Cancel" at bounding box center [553, 163] width 25 height 13
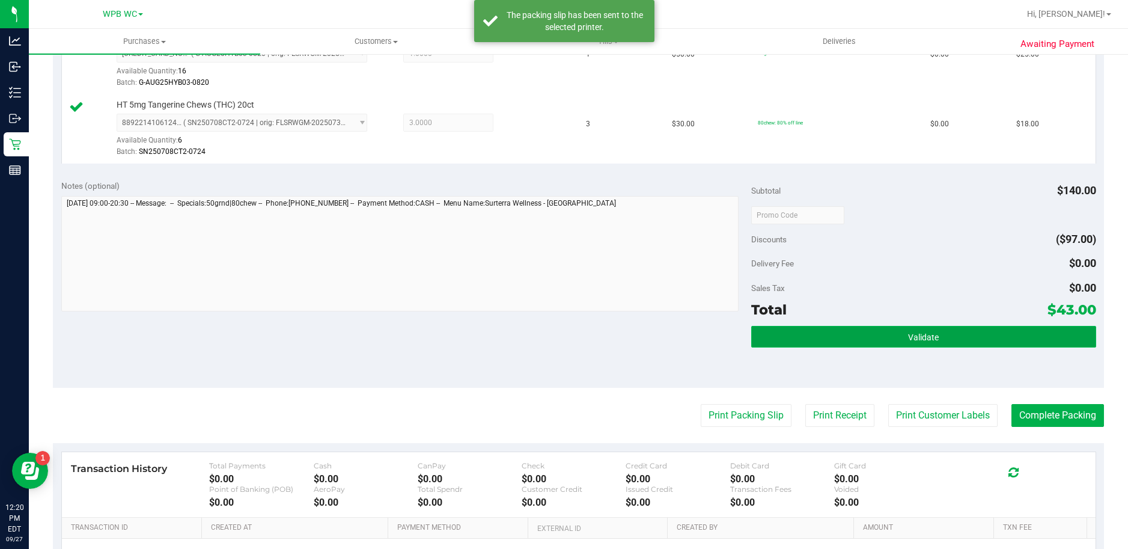
click at [873, 331] on button "Validate" at bounding box center [923, 337] width 345 height 22
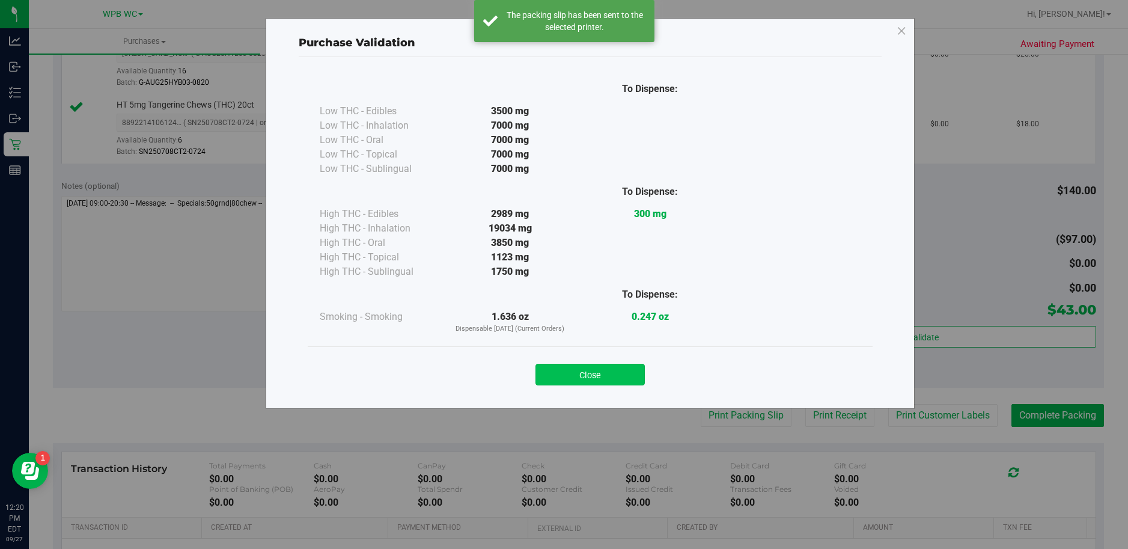
click at [607, 368] on button "Close" at bounding box center [590, 375] width 109 height 22
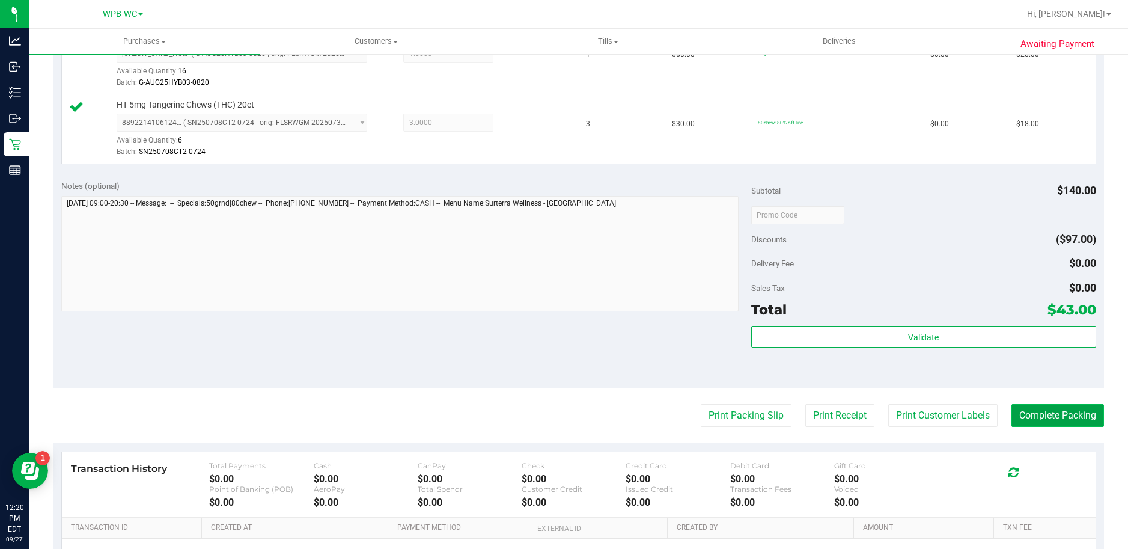
drag, startPoint x: 1079, startPoint y: 416, endPoint x: 1091, endPoint y: 417, distance: 12.0
click at [1079, 417] on button "Complete Packing" at bounding box center [1058, 415] width 93 height 23
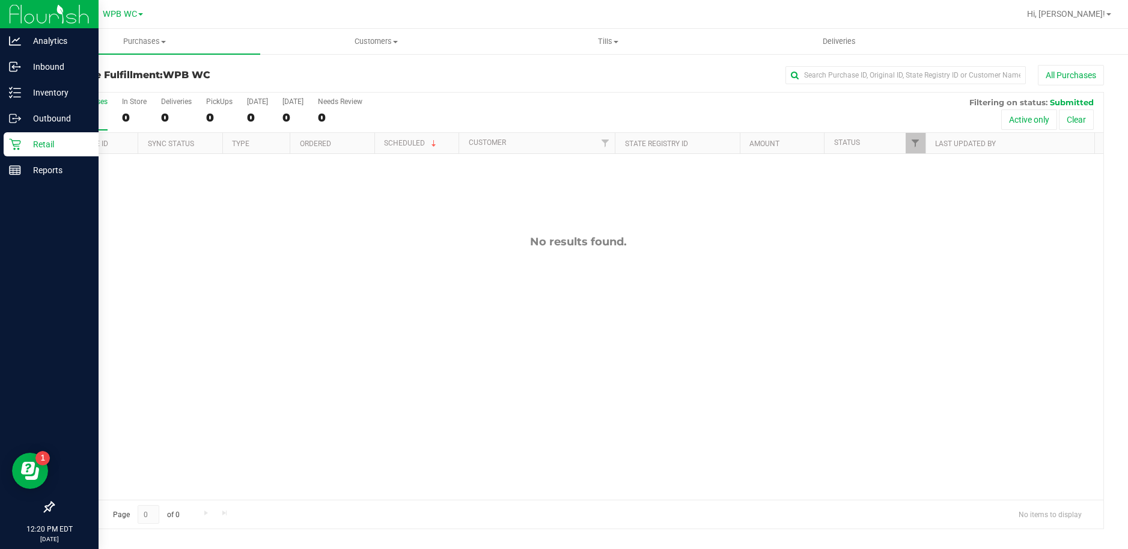
click at [32, 144] on p "Retail" at bounding box center [57, 144] width 72 height 14
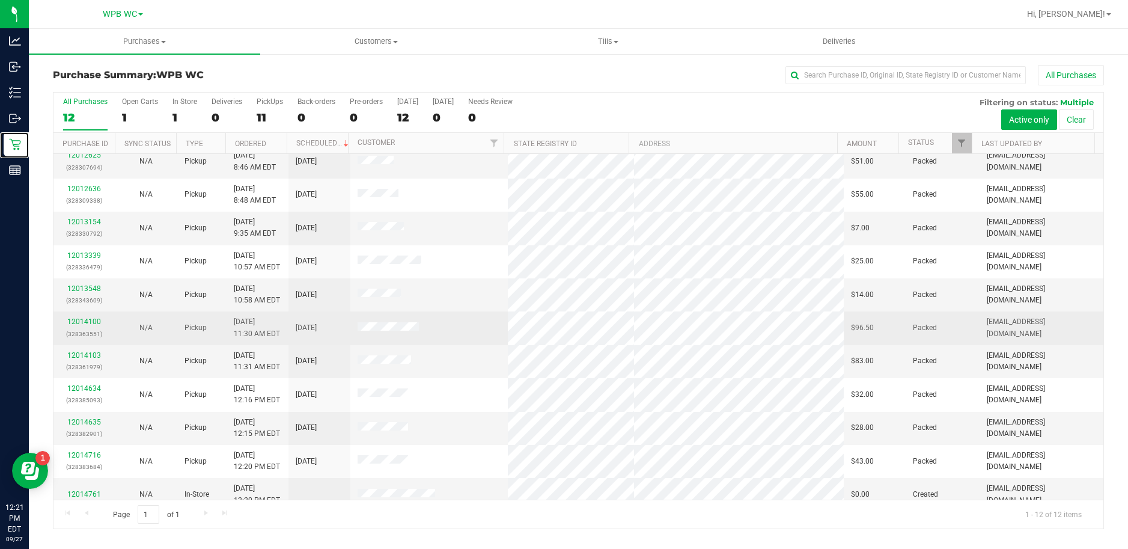
scroll to position [53, 0]
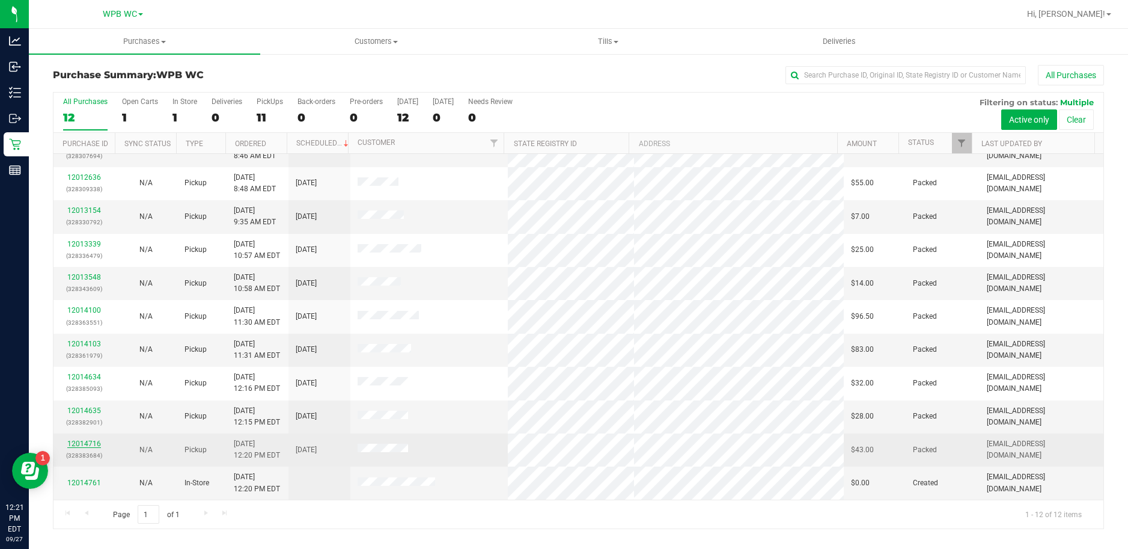
click at [91, 443] on link "12014716" at bounding box center [84, 443] width 34 height 8
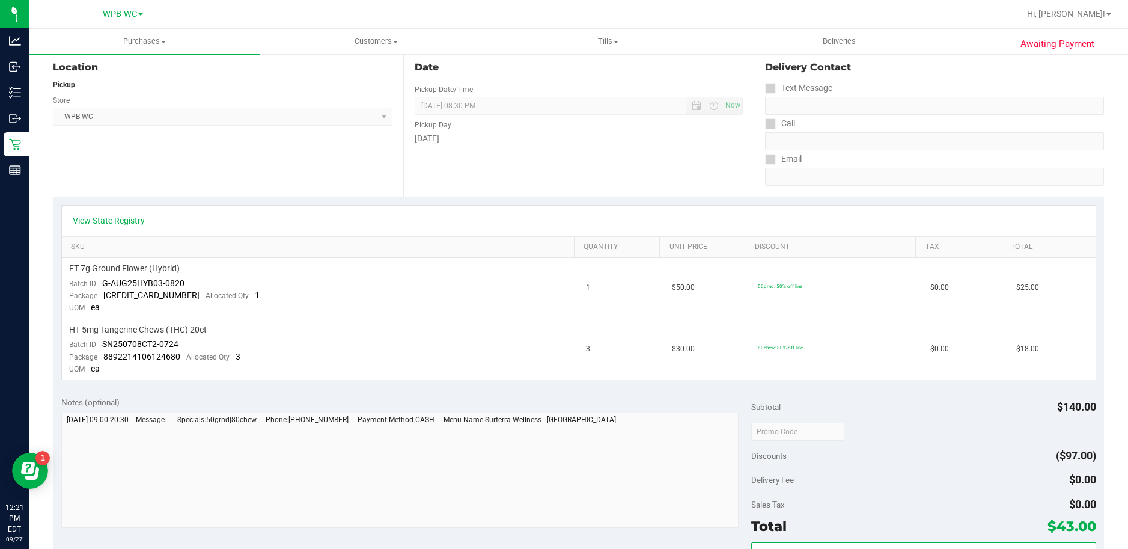
scroll to position [361, 0]
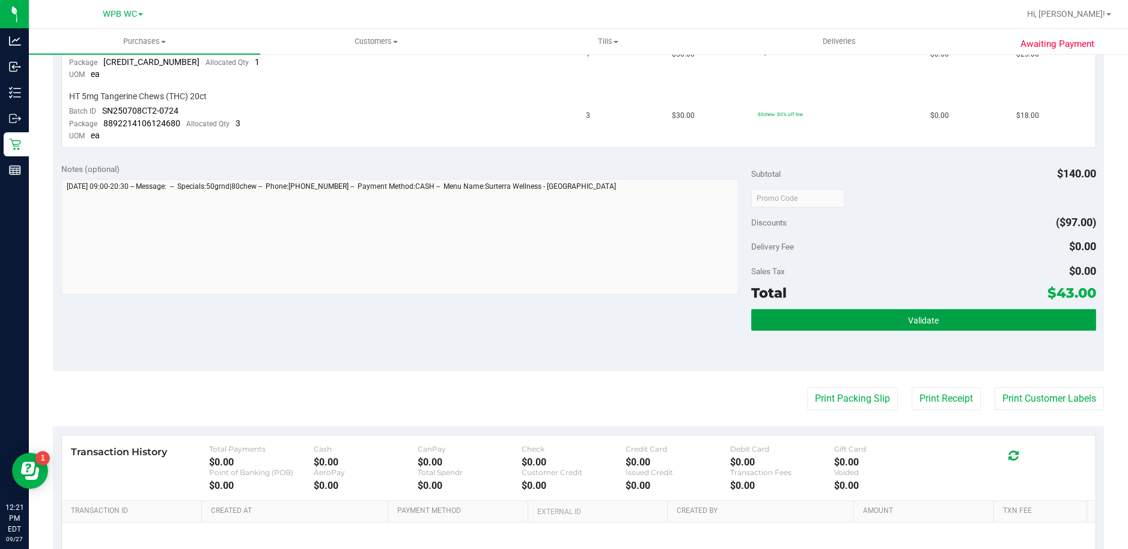
click at [946, 314] on button "Validate" at bounding box center [923, 320] width 345 height 22
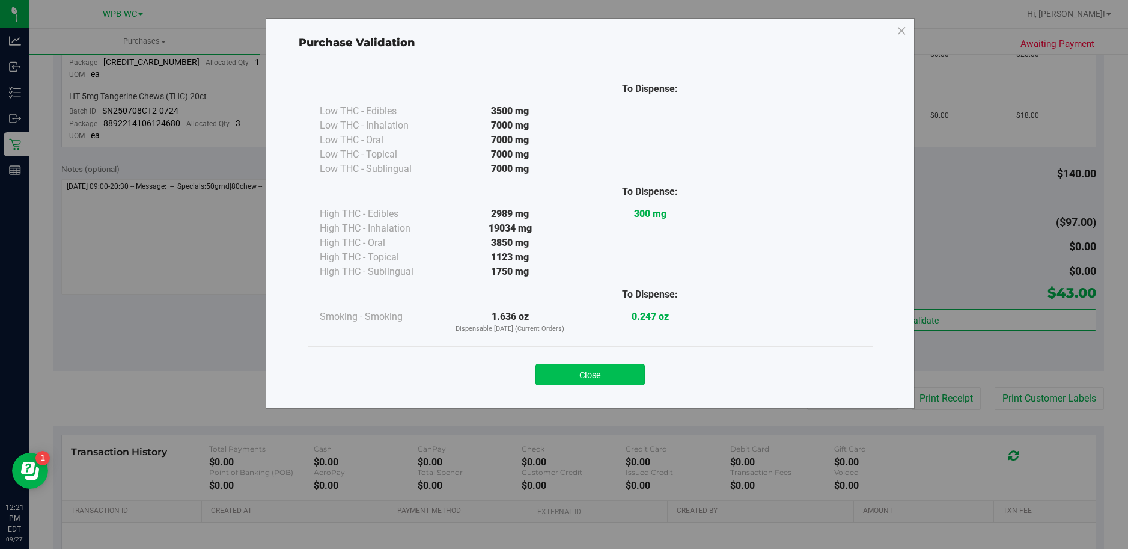
click at [610, 365] on button "Close" at bounding box center [590, 375] width 109 height 22
